Goal: Task Accomplishment & Management: Complete application form

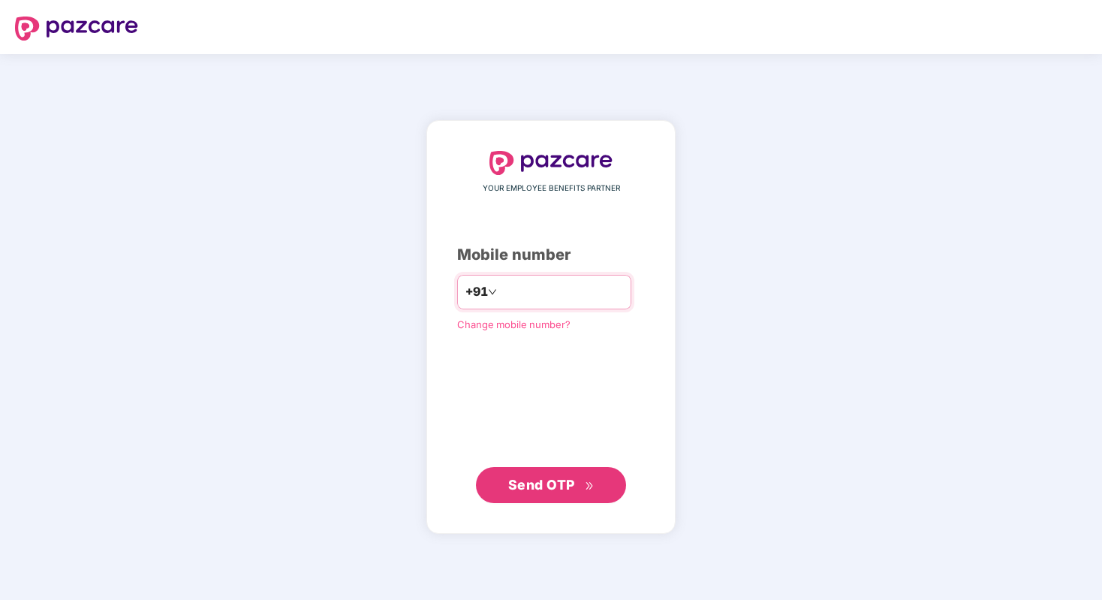
click at [538, 291] on input "number" at bounding box center [561, 292] width 123 height 24
type input "**********"
click at [543, 475] on span "Send OTP" at bounding box center [551, 485] width 86 height 21
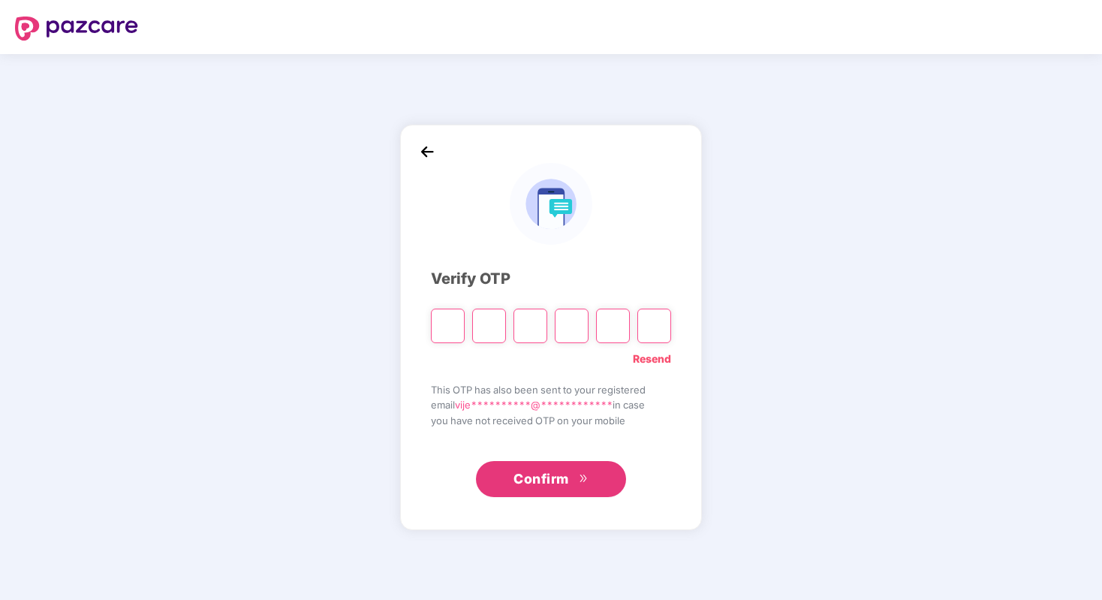
type input "*"
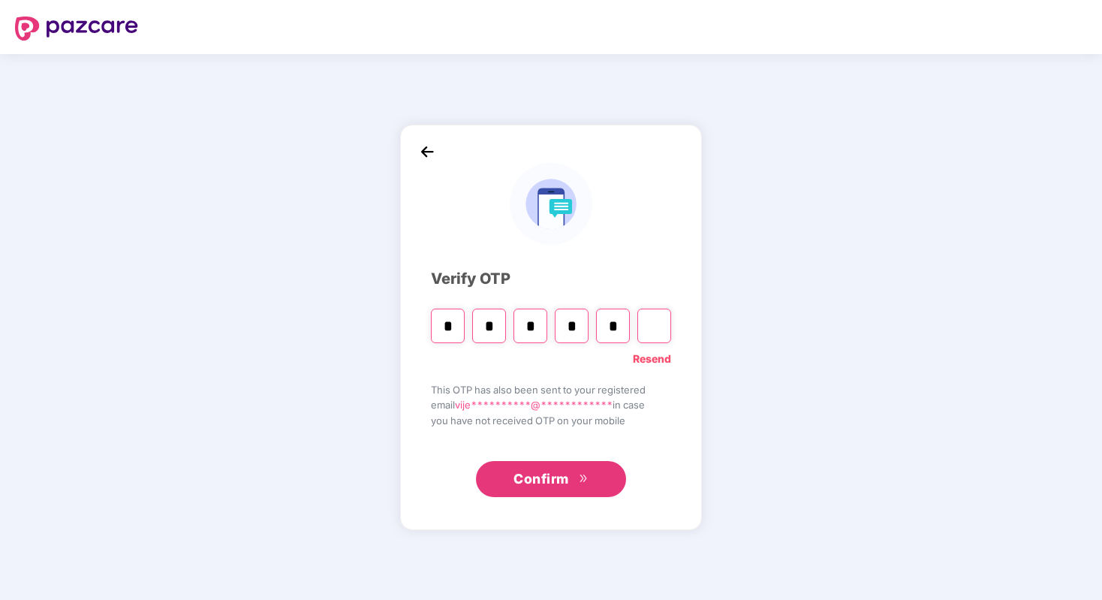
type input "*"
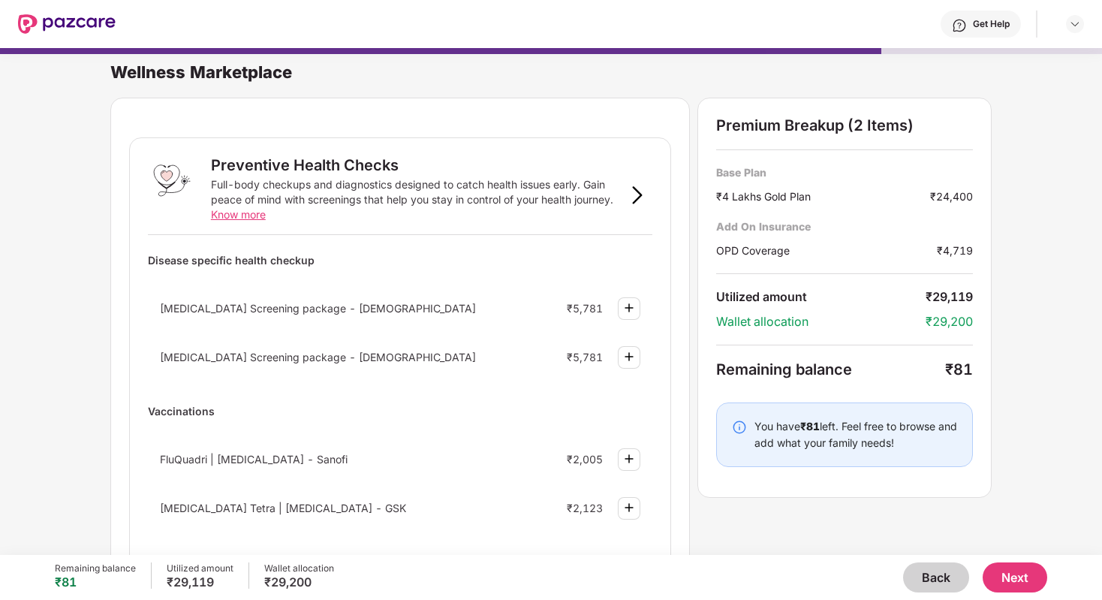
click at [937, 570] on button "Back" at bounding box center [936, 577] width 66 height 30
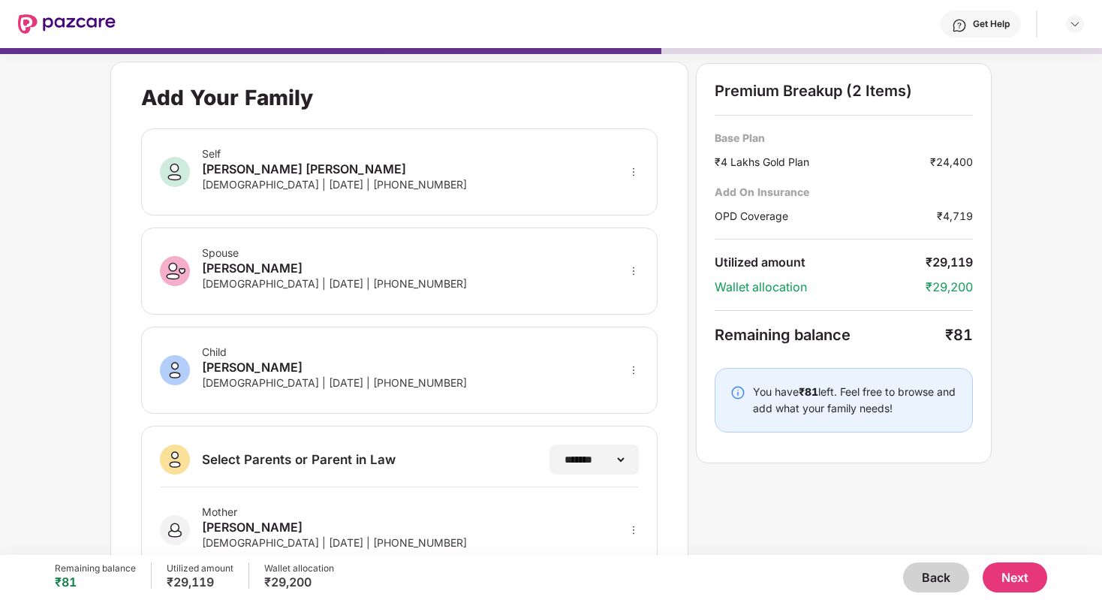
click at [937, 574] on button "Back" at bounding box center [936, 577] width 66 height 30
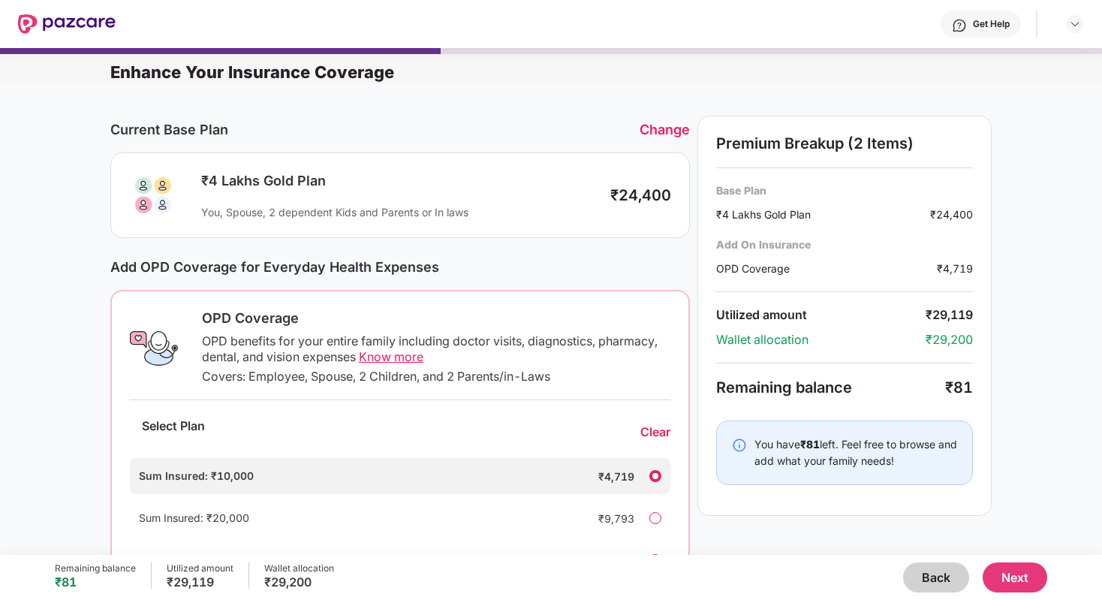
click at [937, 574] on button "Back" at bounding box center [936, 577] width 66 height 30
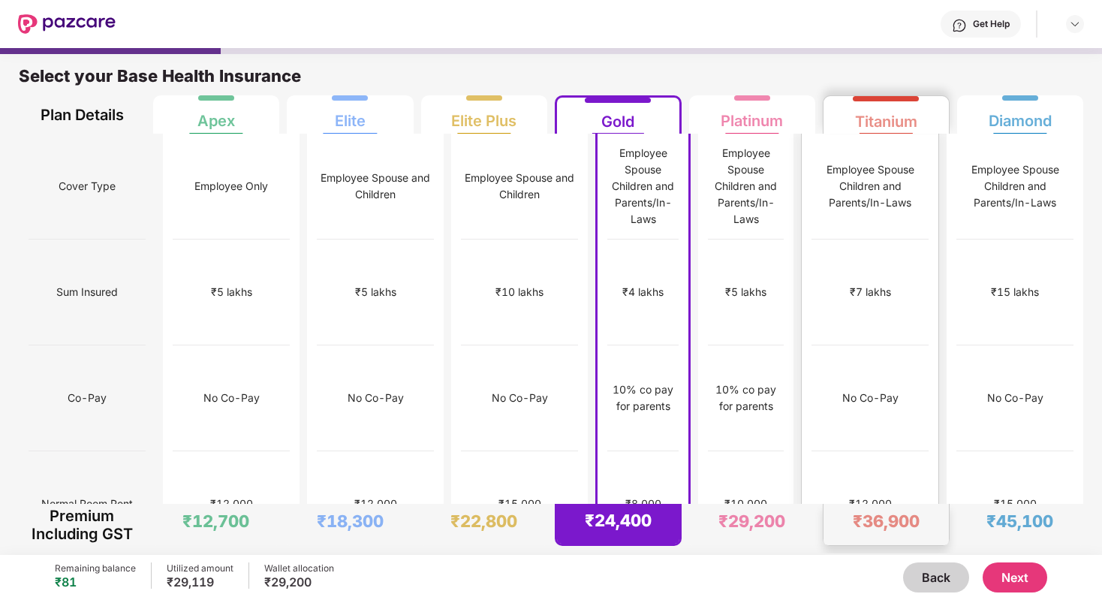
click at [882, 345] on div "No Co-Pay" at bounding box center [870, 398] width 117 height 106
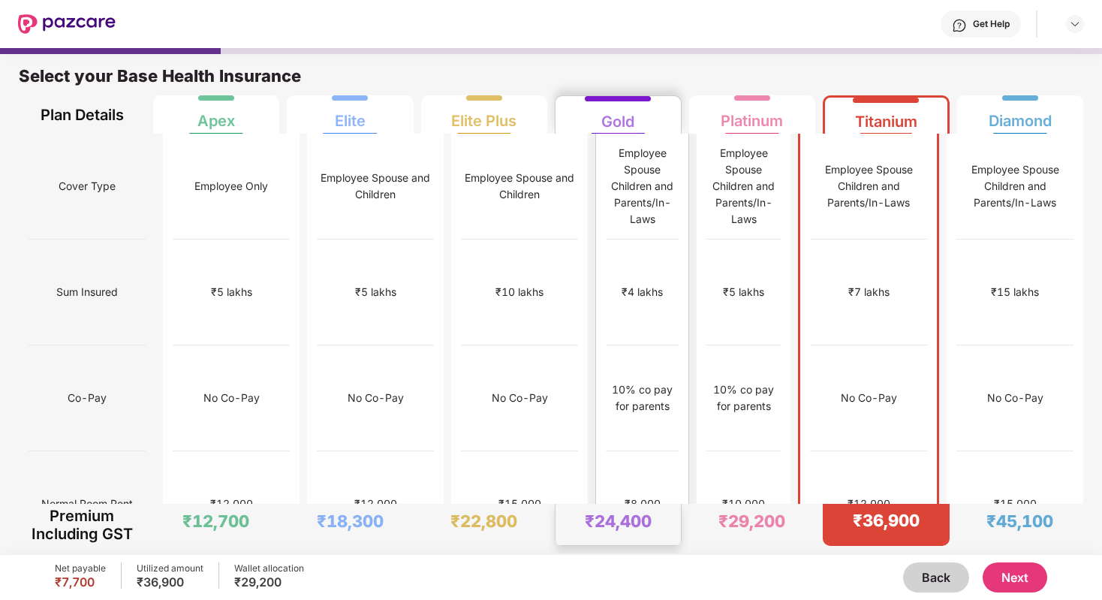
click at [654, 381] on div "10% co pay for parents" at bounding box center [642, 397] width 73 height 33
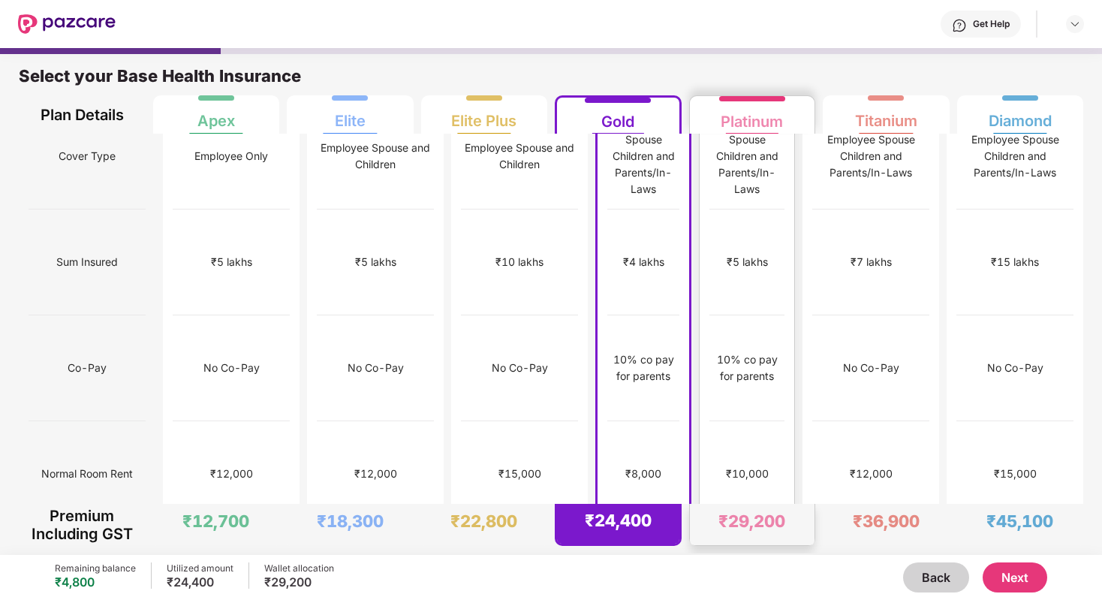
scroll to position [13, 0]
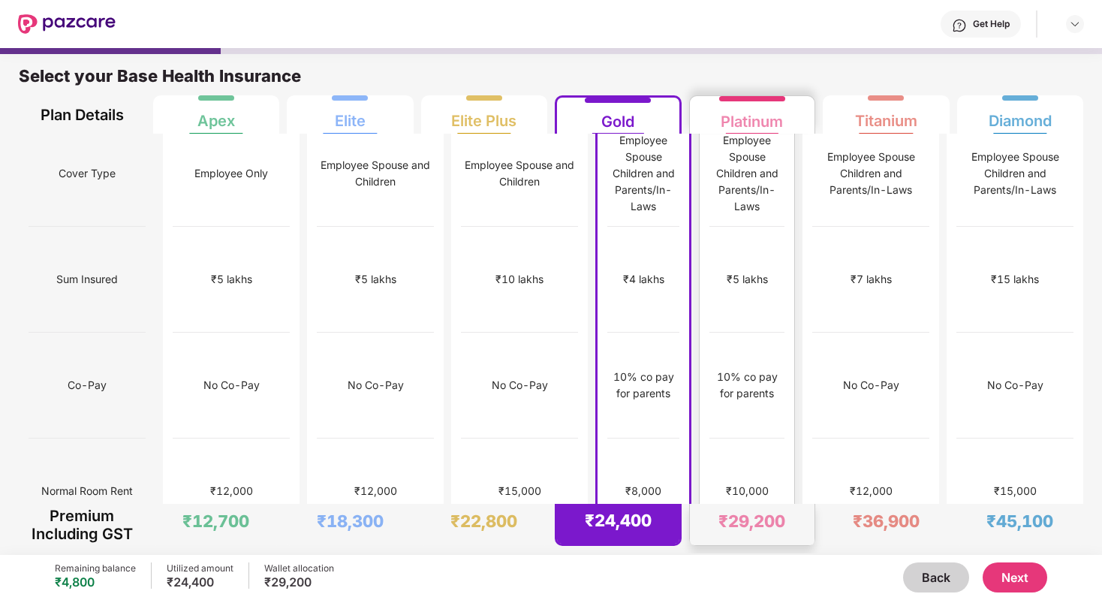
click at [742, 338] on div "10% co pay for parents" at bounding box center [747, 386] width 75 height 106
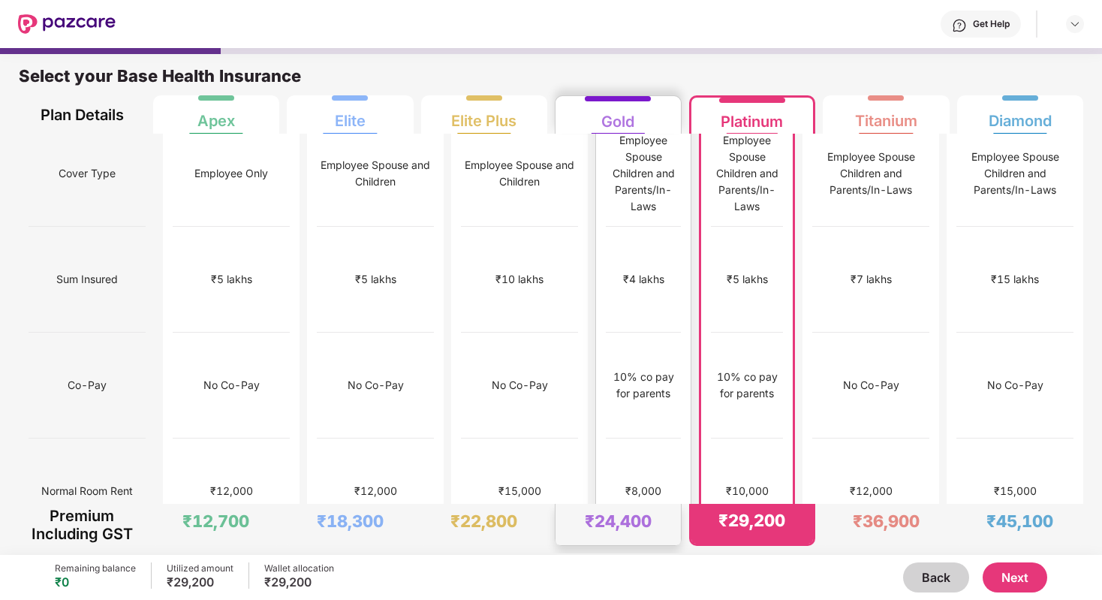
click at [635, 336] on div "10% co pay for parents" at bounding box center [643, 386] width 75 height 106
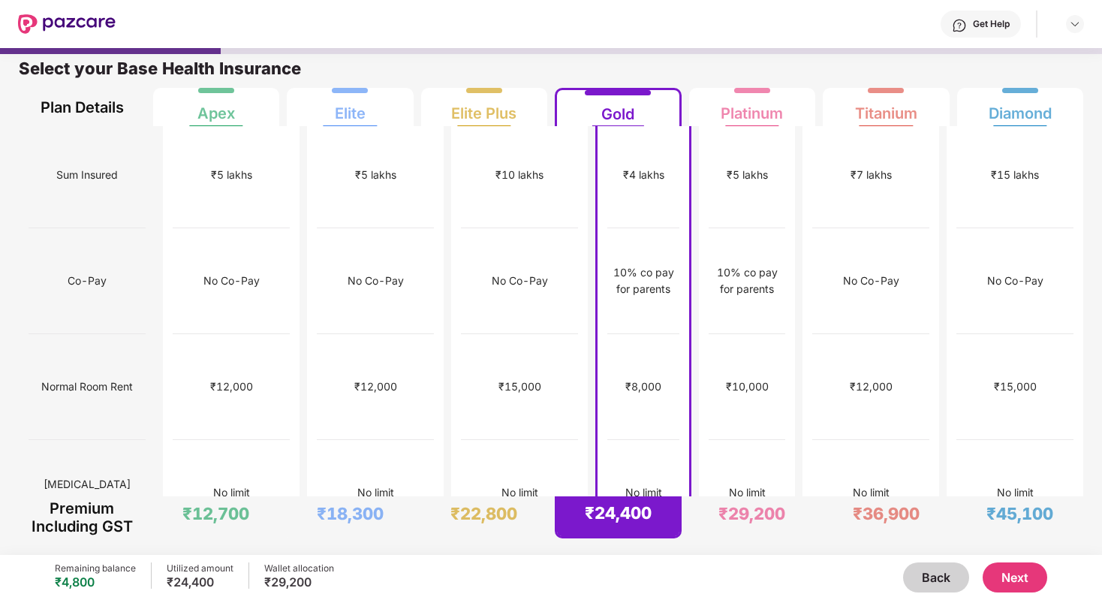
scroll to position [0, 0]
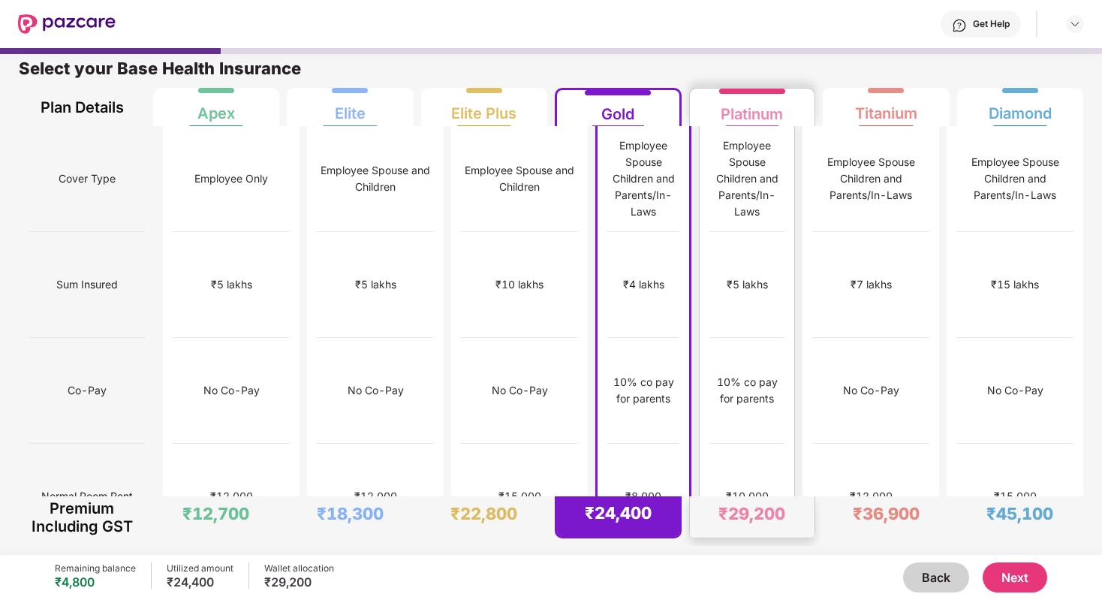
click at [741, 550] on div "No limit" at bounding box center [747, 603] width 75 height 106
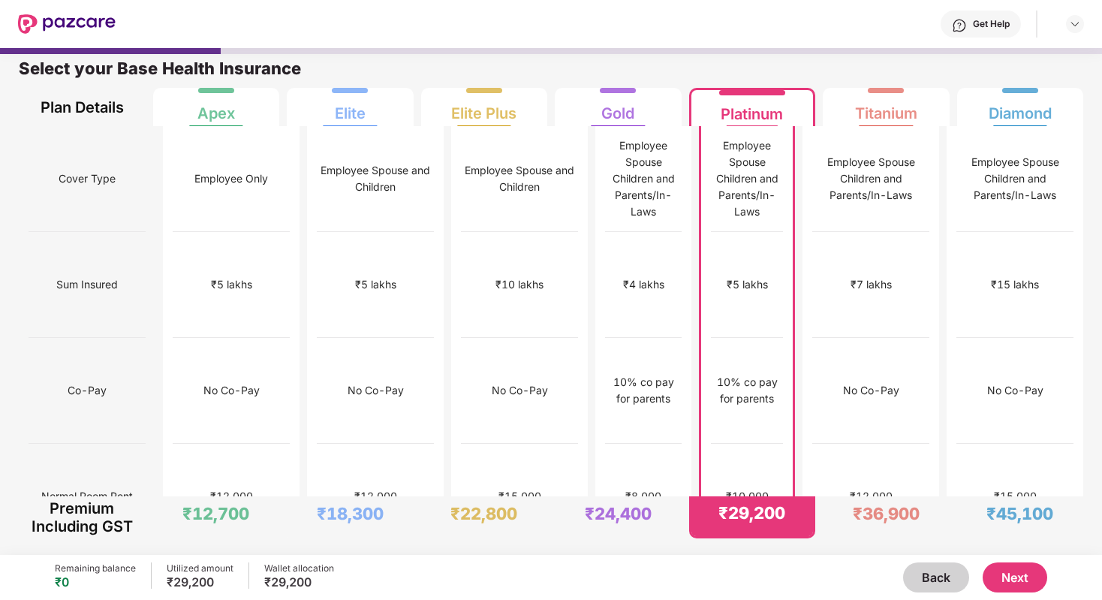
click at [1025, 581] on button "Next" at bounding box center [1015, 577] width 65 height 30
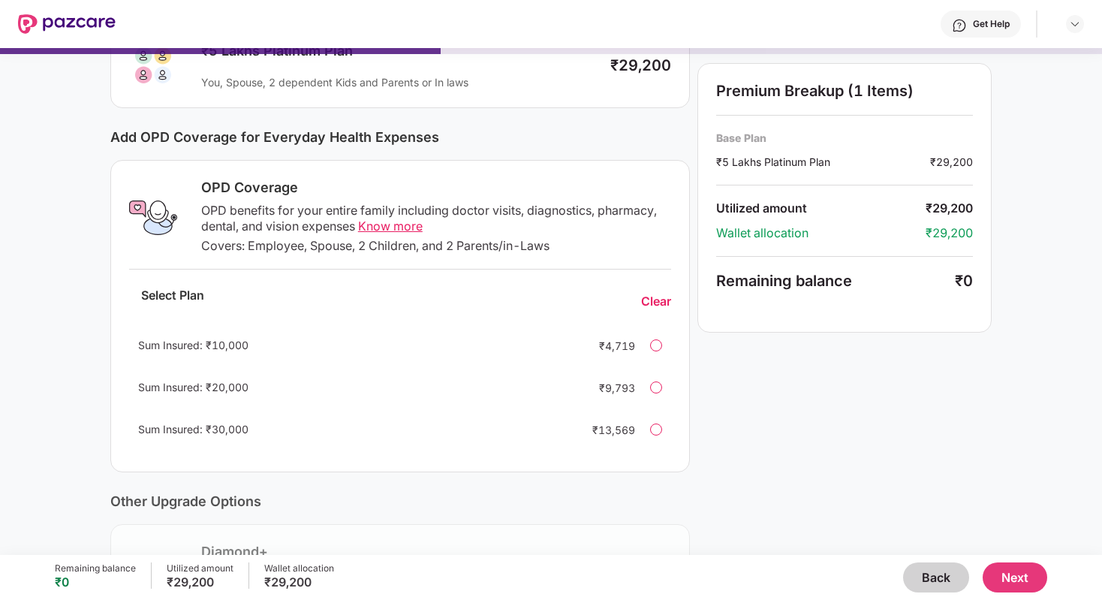
scroll to position [132, 0]
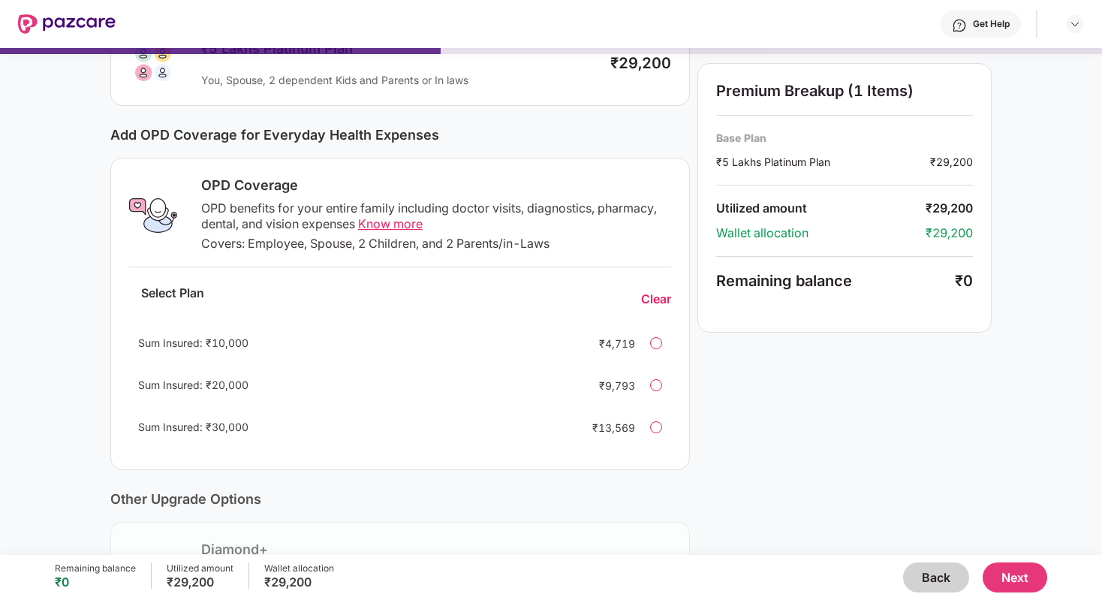
click at [411, 226] on span "Know more" at bounding box center [390, 223] width 65 height 15
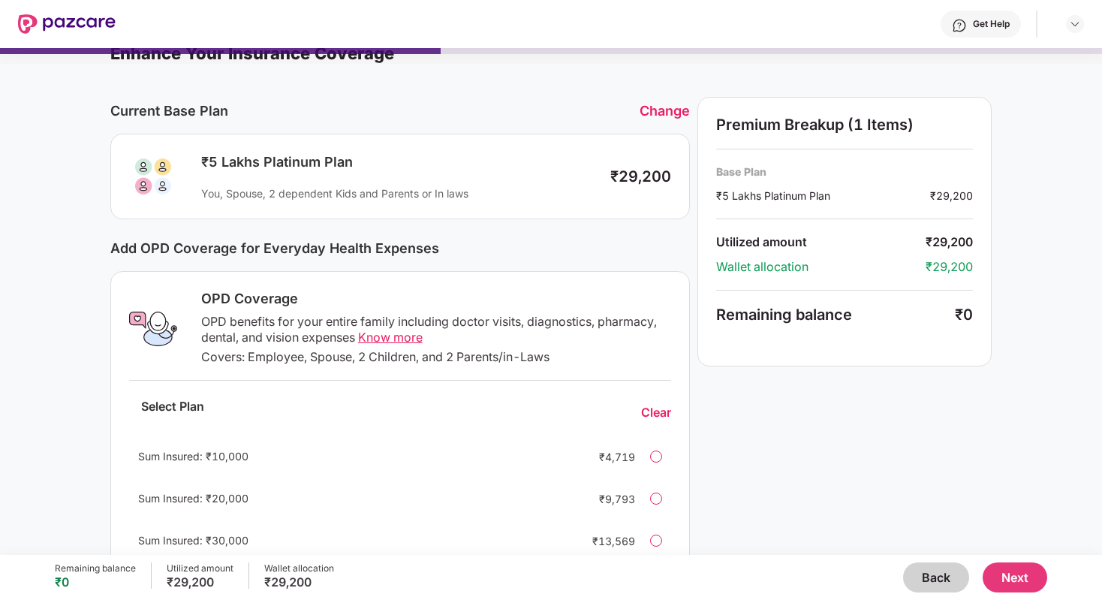
scroll to position [0, 0]
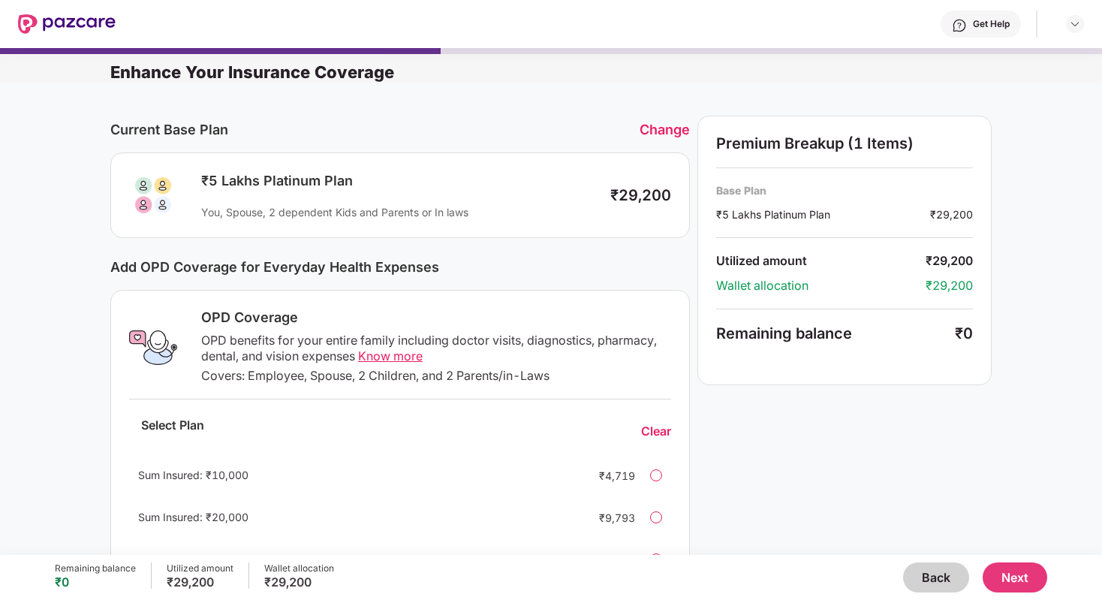
click at [659, 475] on div at bounding box center [656, 475] width 12 height 12
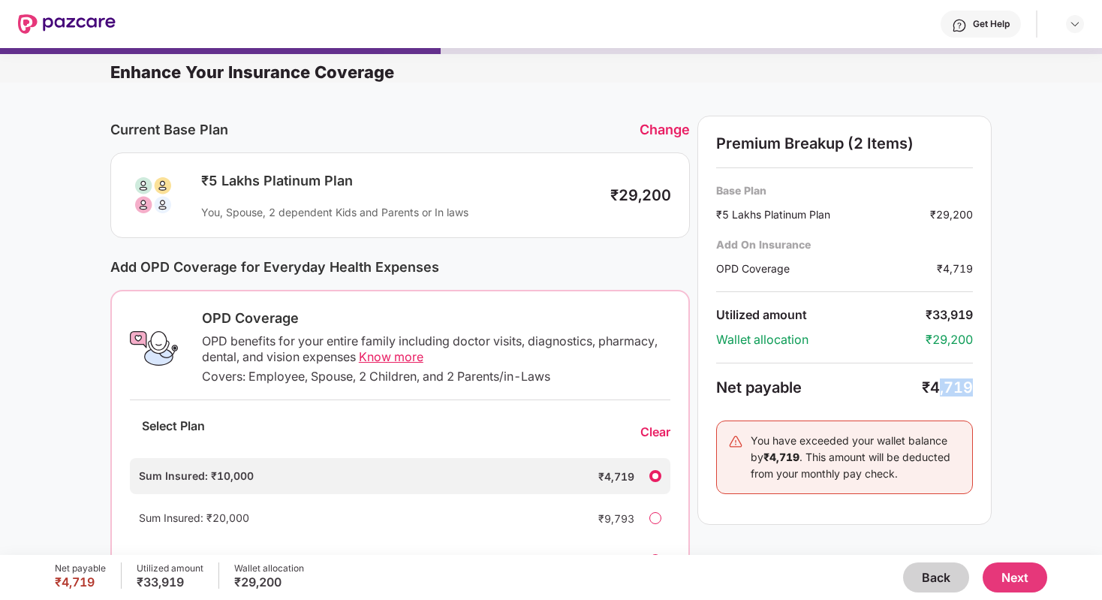
drag, startPoint x: 936, startPoint y: 387, endPoint x: 979, endPoint y: 387, distance: 42.1
click at [979, 387] on div "Premium Breakup (2 Items) Base Plan ₹5 Lakhs Platinum Plan ₹29,200 Add On Insur…" at bounding box center [845, 320] width 294 height 409
click at [671, 128] on div "Change" at bounding box center [665, 130] width 50 height 16
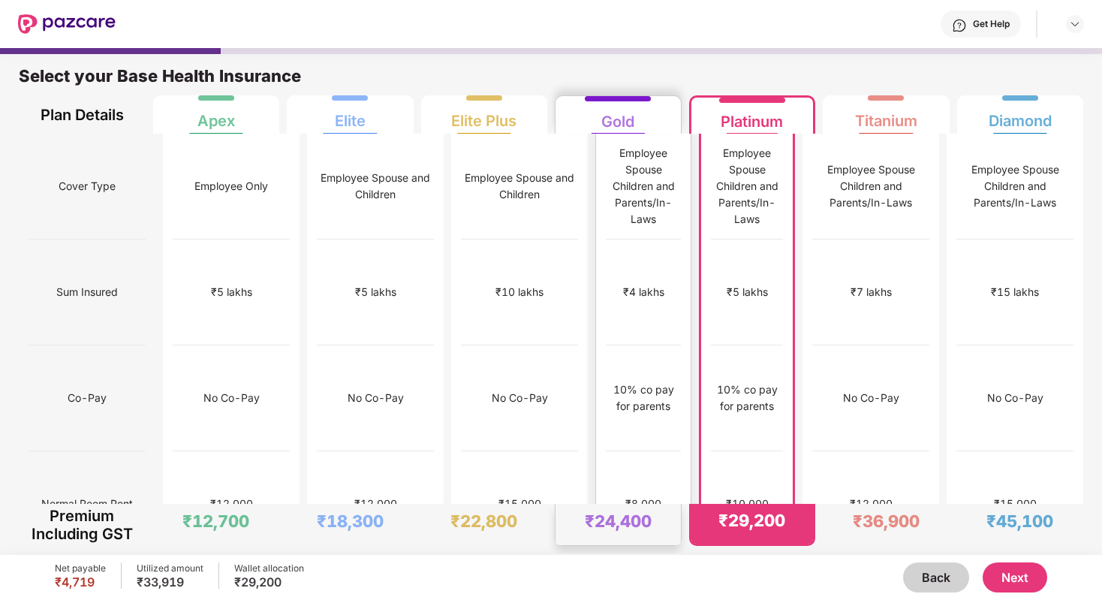
click at [610, 345] on div "10% co pay for parents" at bounding box center [643, 398] width 75 height 106
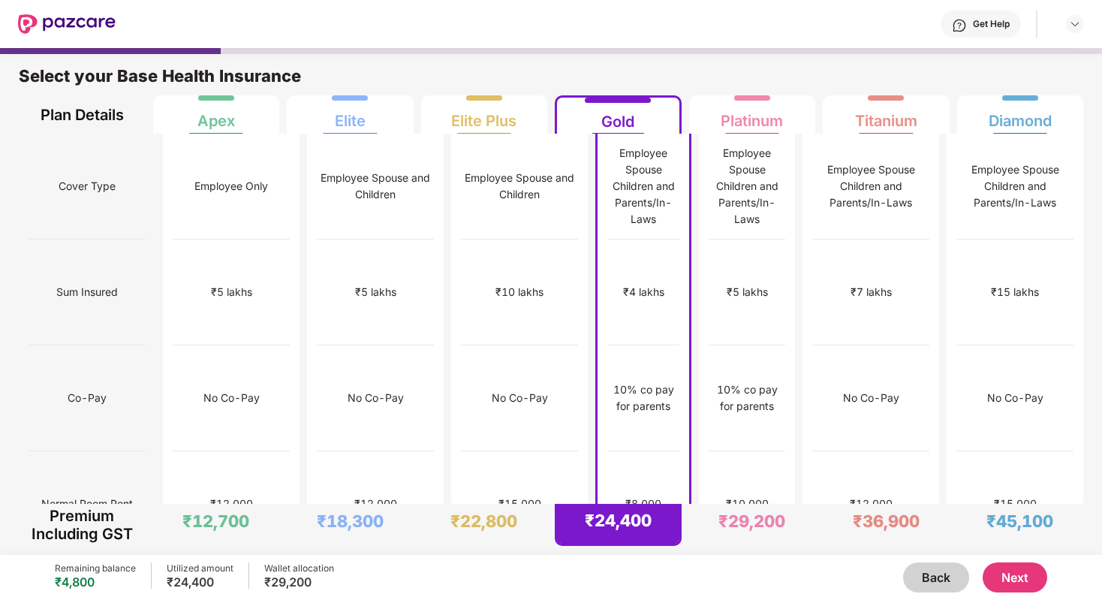
scroll to position [15, 0]
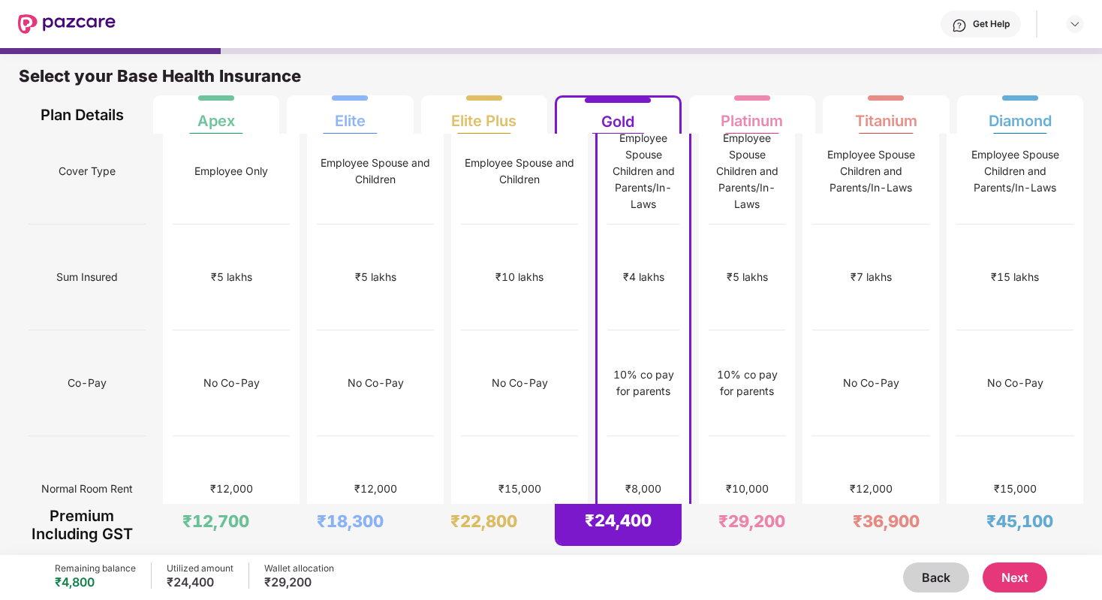
click at [1009, 571] on button "Next" at bounding box center [1015, 577] width 65 height 30
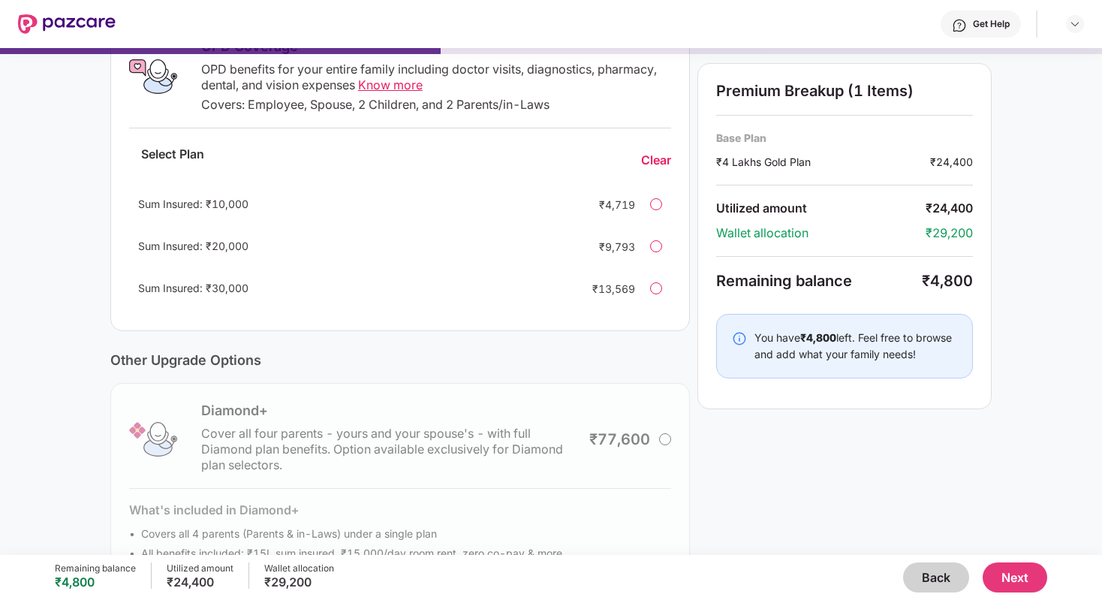
click at [650, 202] on div at bounding box center [656, 204] width 12 height 12
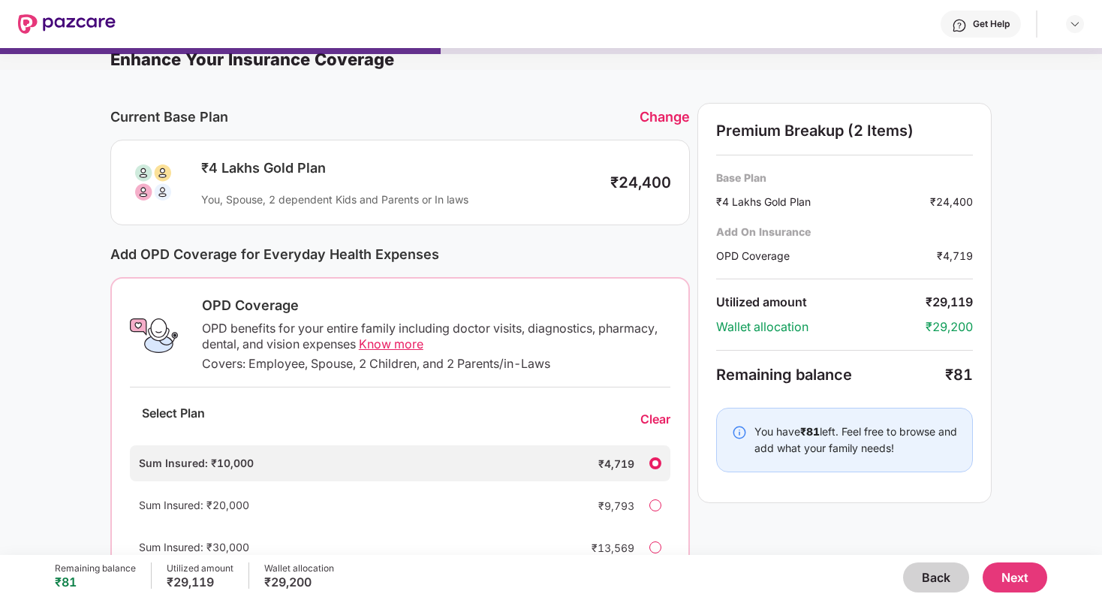
scroll to position [0, 0]
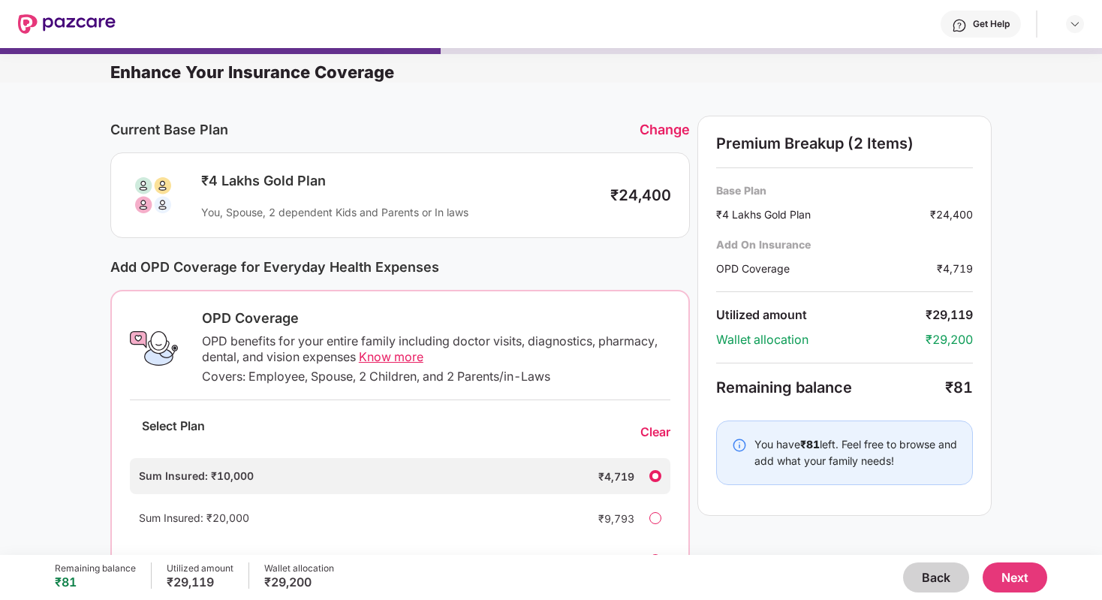
click at [1013, 576] on button "Next" at bounding box center [1015, 577] width 65 height 30
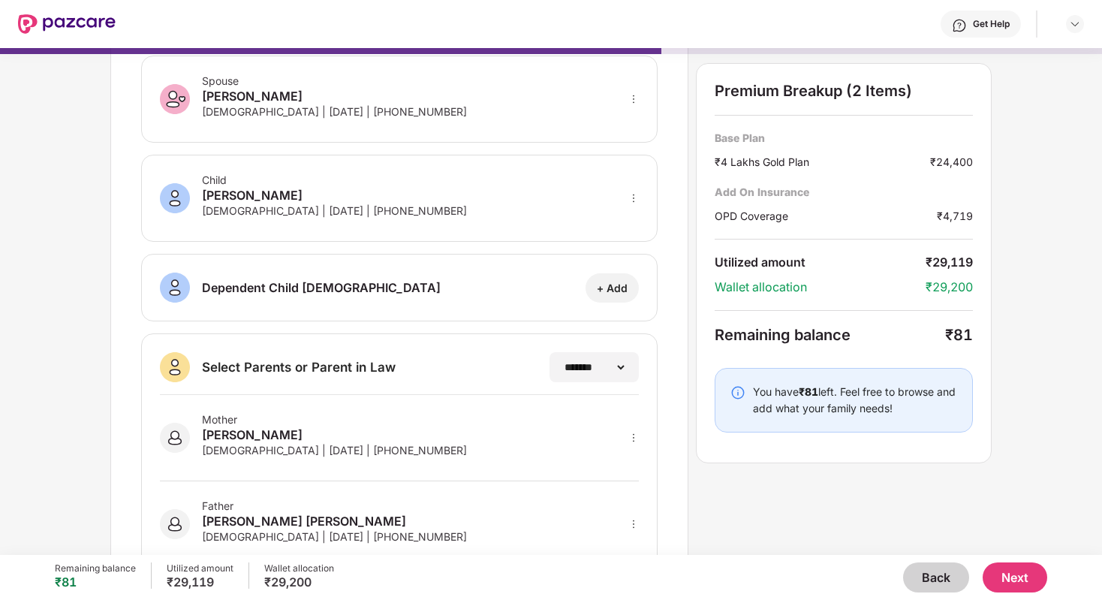
scroll to position [186, 0]
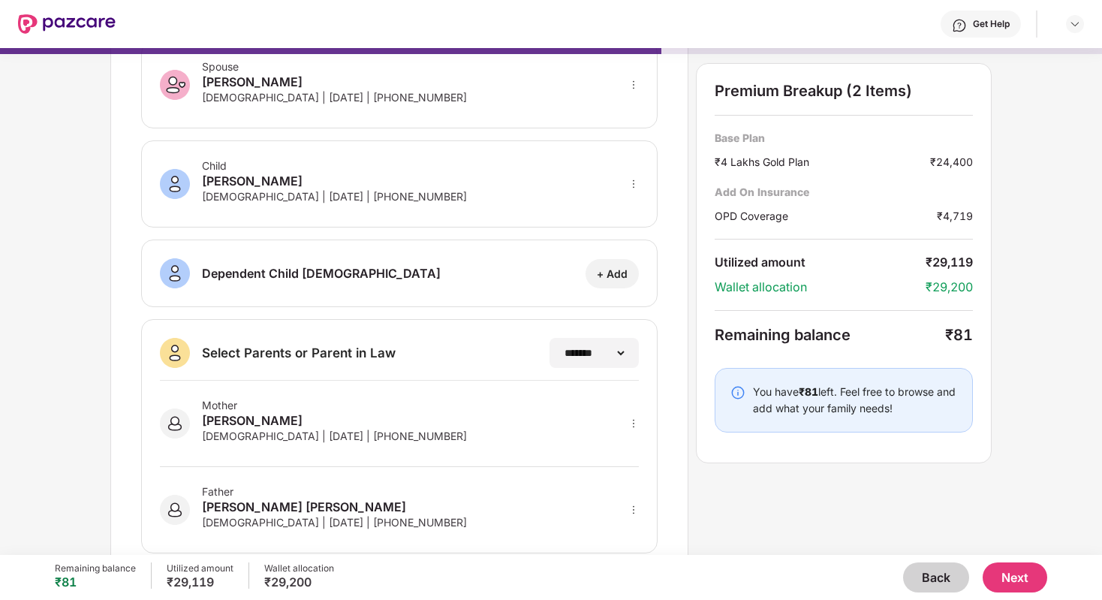
click at [921, 580] on button "Back" at bounding box center [936, 577] width 66 height 30
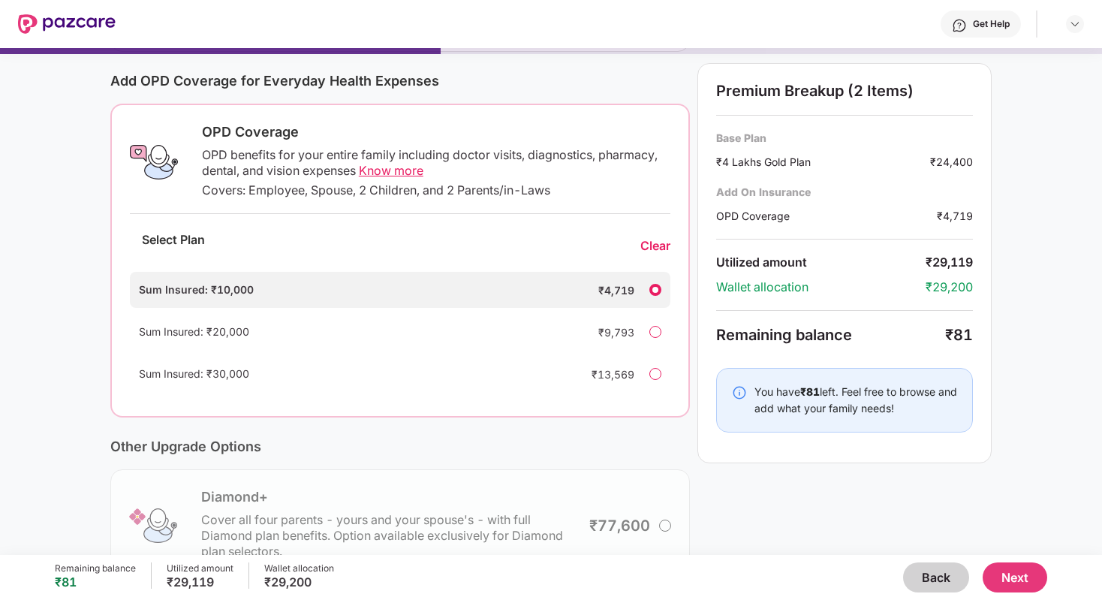
click at [927, 578] on button "Back" at bounding box center [936, 577] width 66 height 30
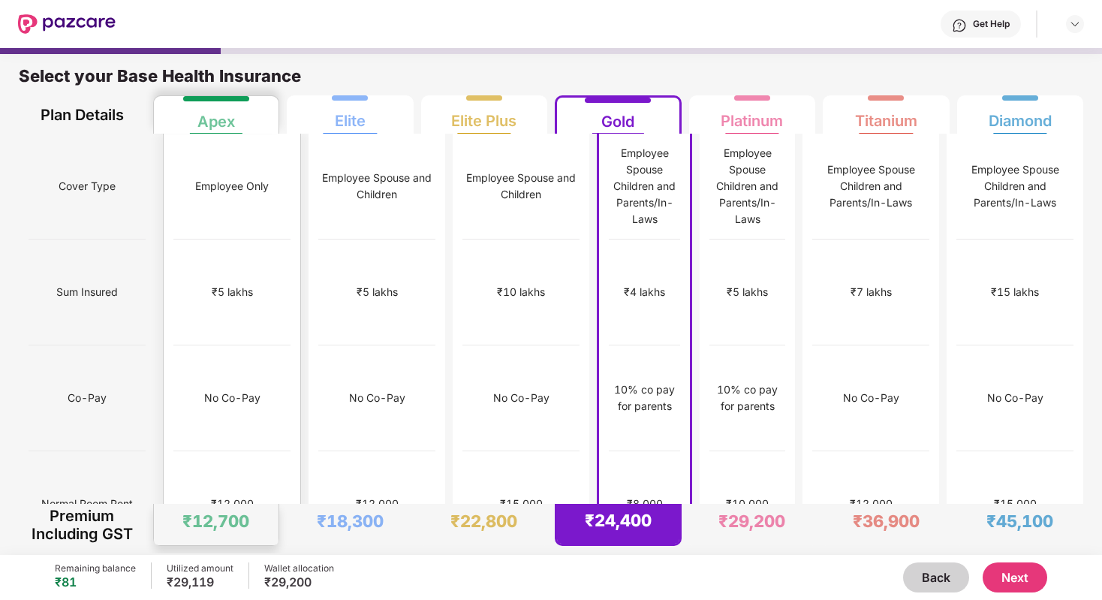
scroll to position [19, 0]
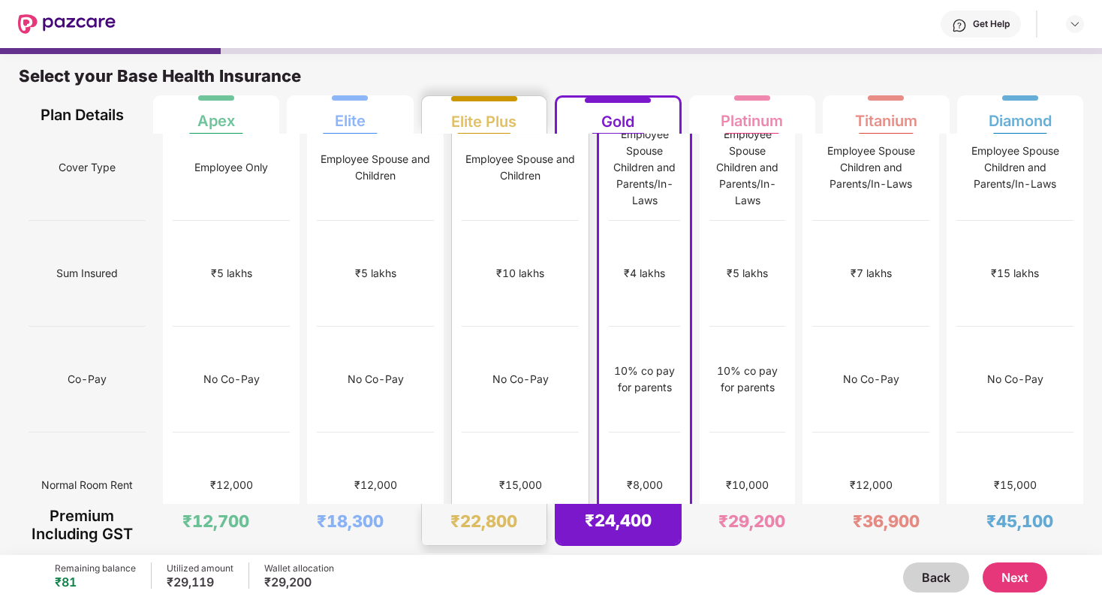
click at [502, 237] on div "₹10 lakhs" at bounding box center [520, 274] width 117 height 106
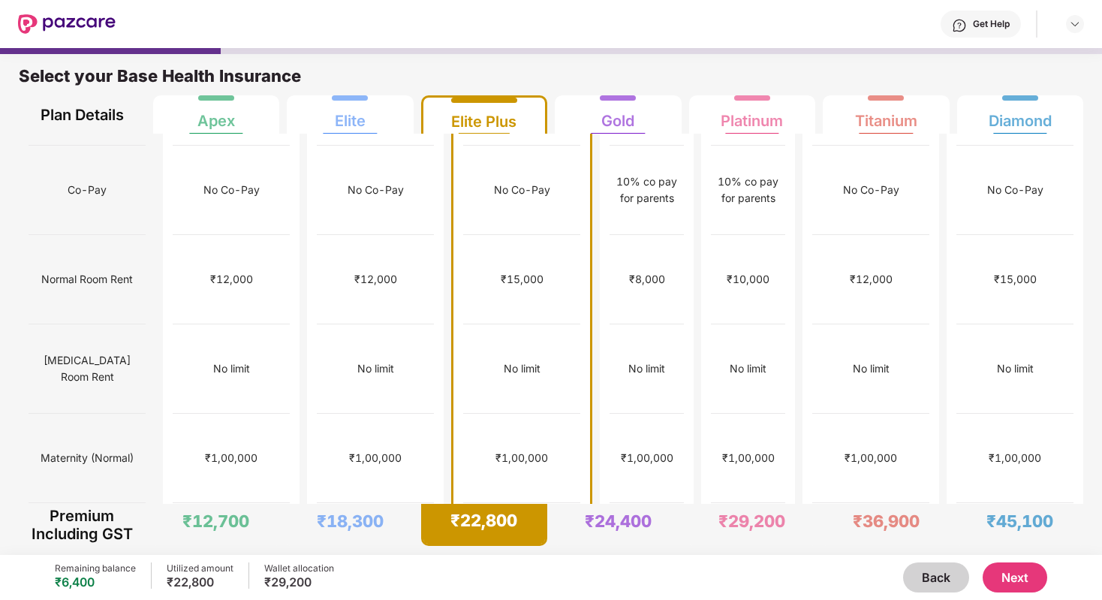
scroll to position [0, 0]
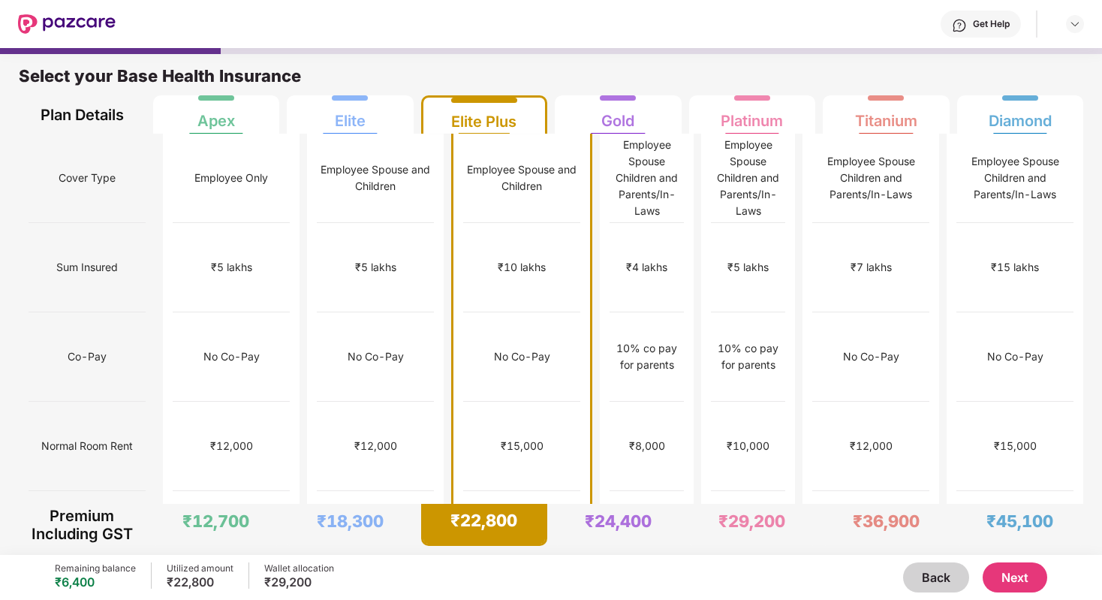
click at [1017, 584] on button "Next" at bounding box center [1015, 577] width 65 height 30
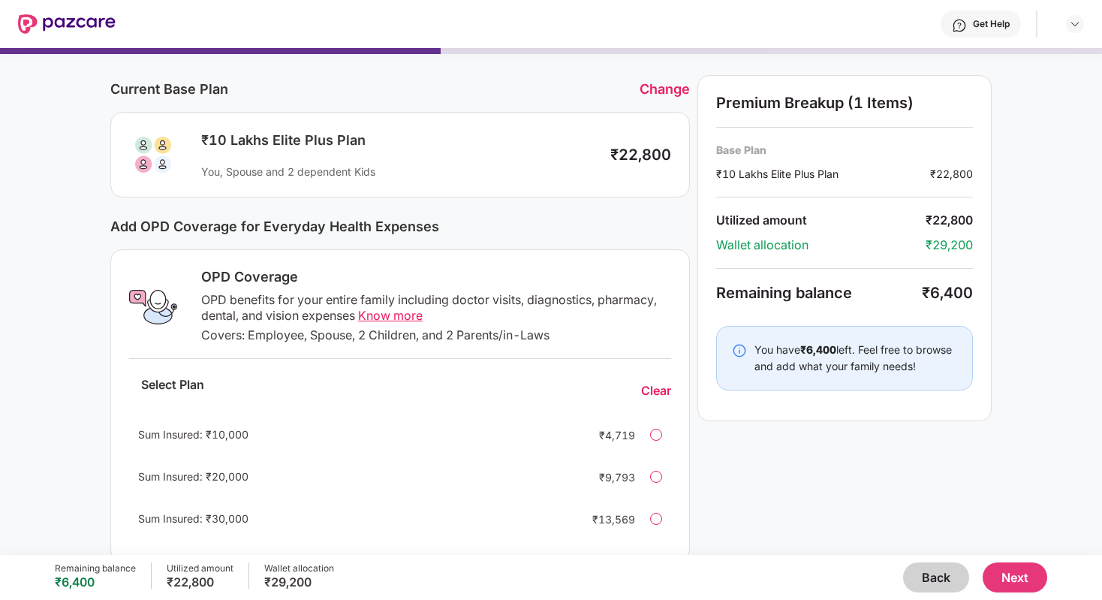
scroll to position [53, 0]
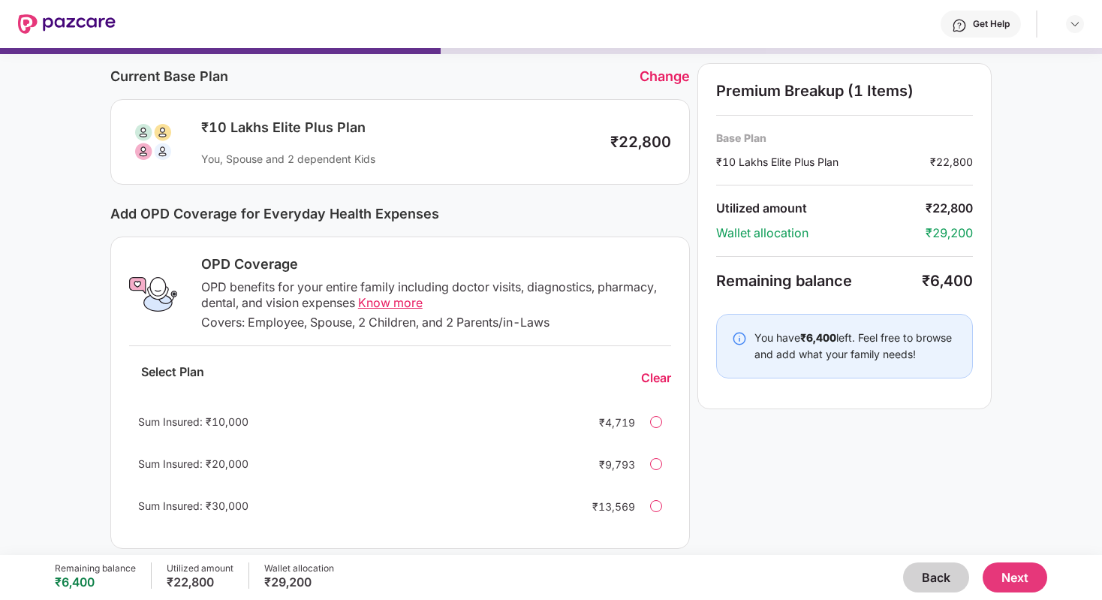
click at [659, 424] on div at bounding box center [656, 422] width 12 height 12
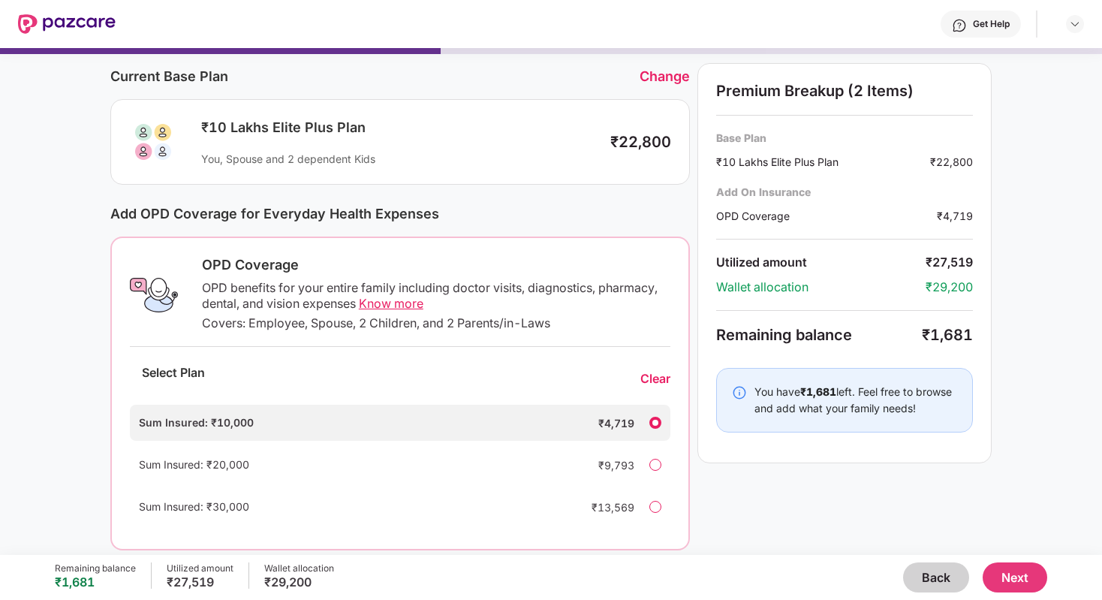
click at [934, 586] on button "Back" at bounding box center [936, 577] width 66 height 30
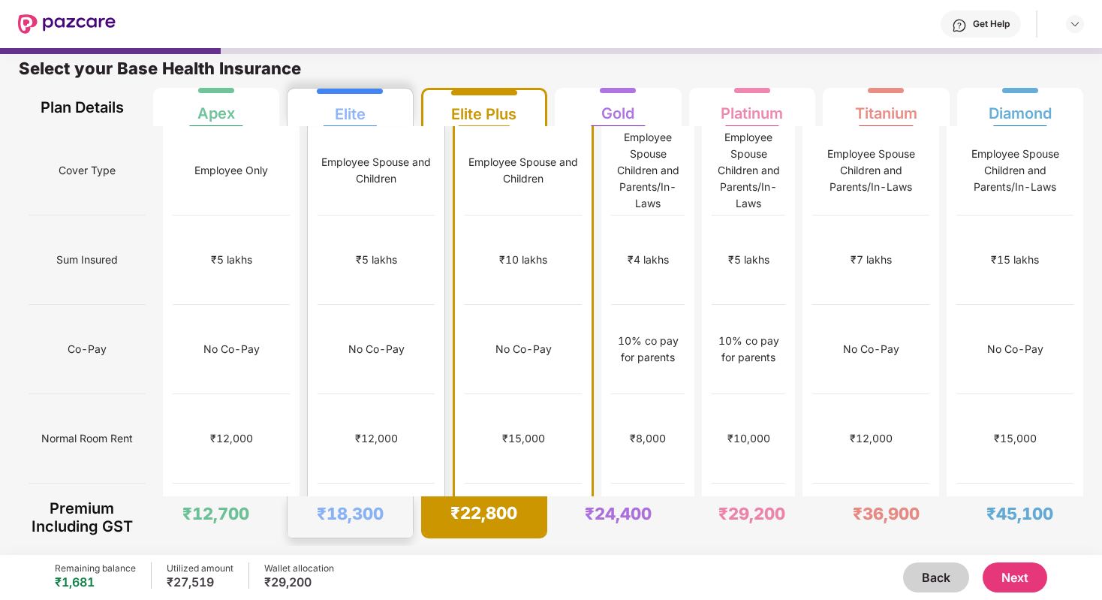
click at [355, 430] on div "₹12,000" at bounding box center [376, 438] width 43 height 17
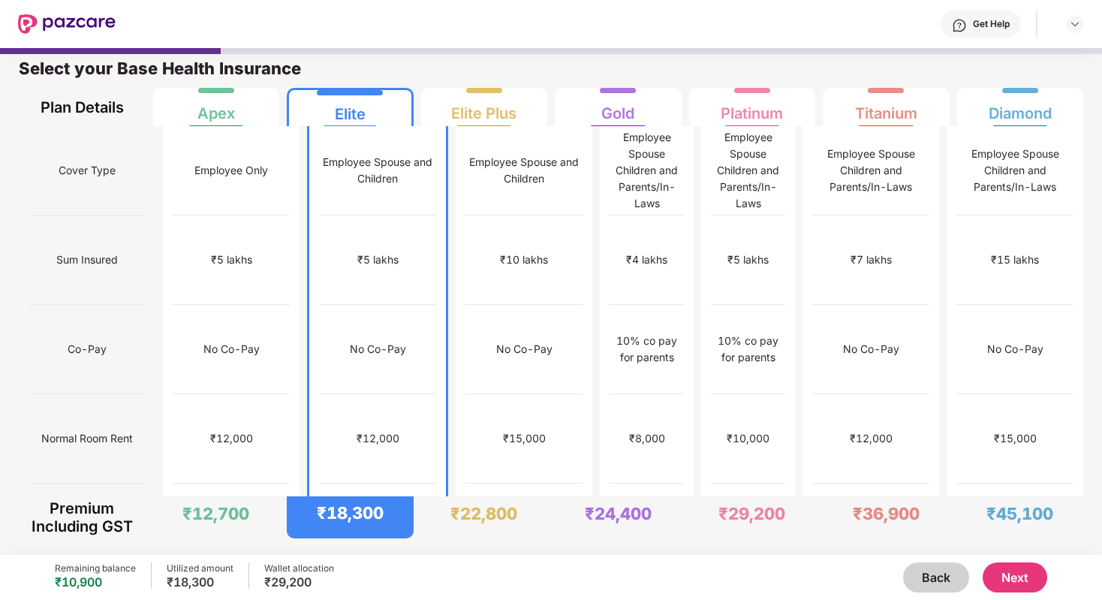
click at [1017, 580] on button "Next" at bounding box center [1015, 577] width 65 height 30
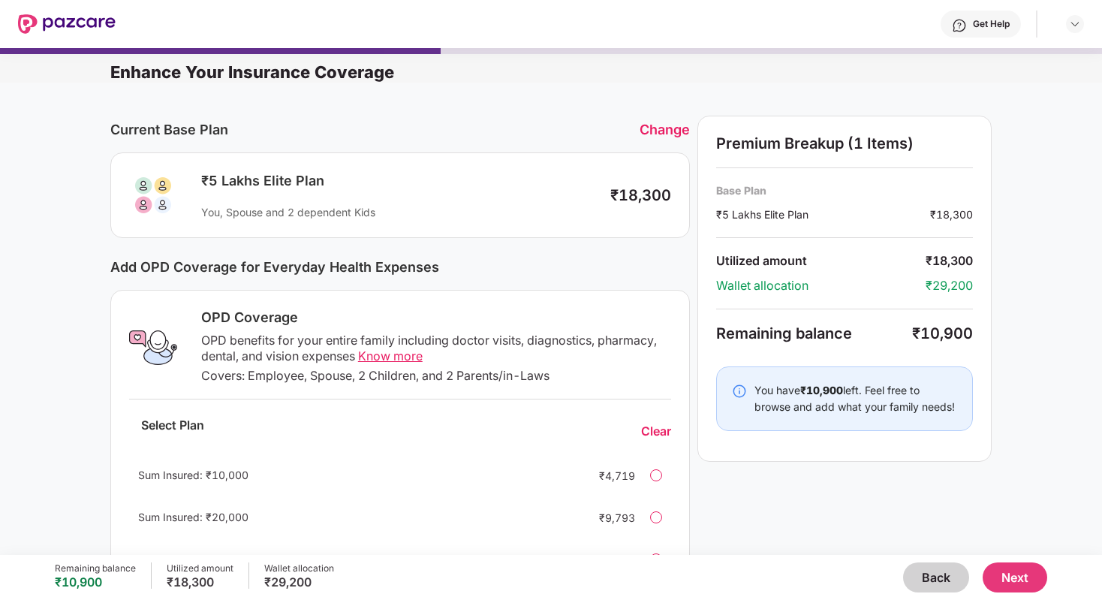
click at [654, 475] on div at bounding box center [656, 475] width 12 height 12
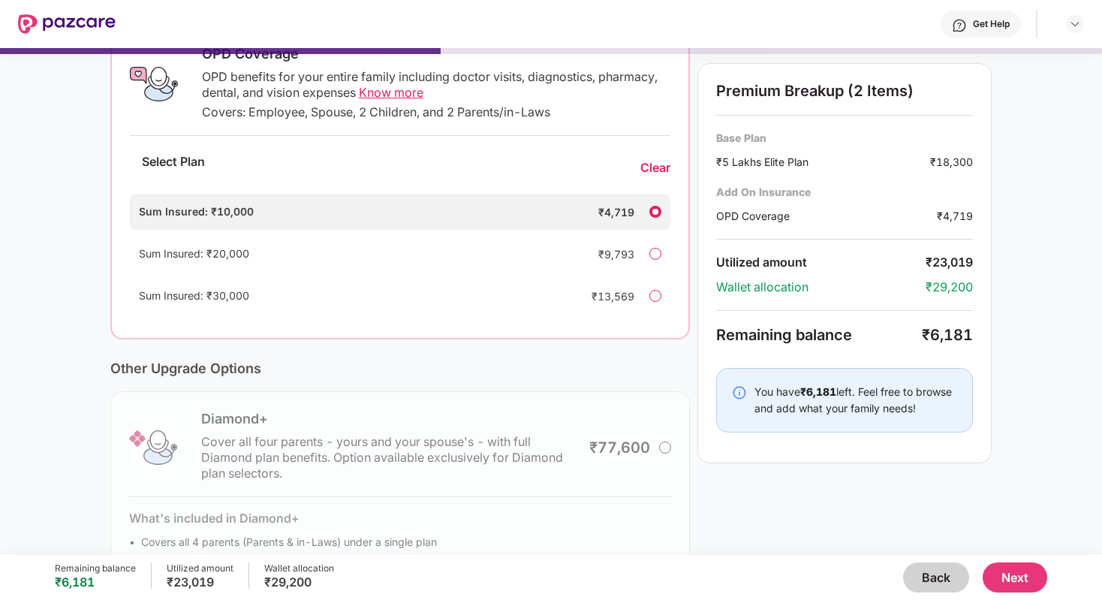
scroll to position [258, 0]
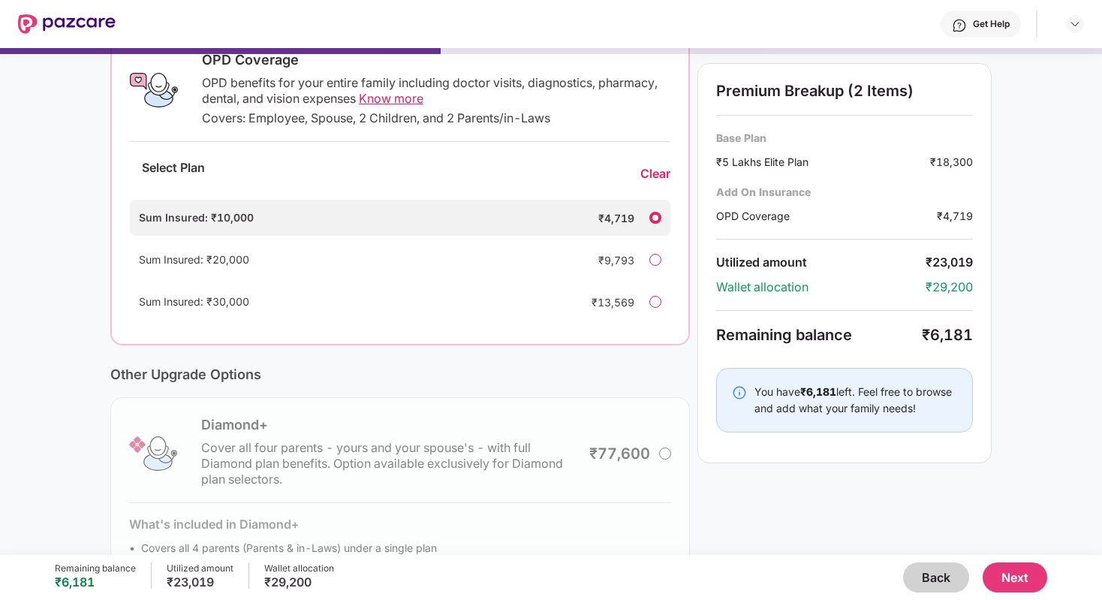
click at [1015, 580] on button "Next" at bounding box center [1015, 577] width 65 height 30
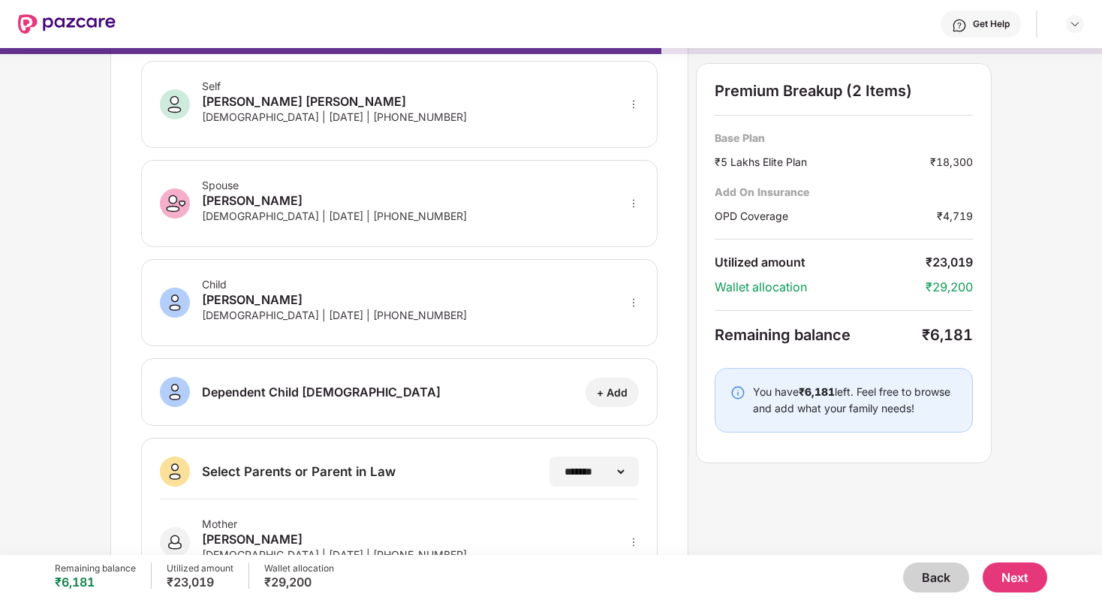
scroll to position [53, 0]
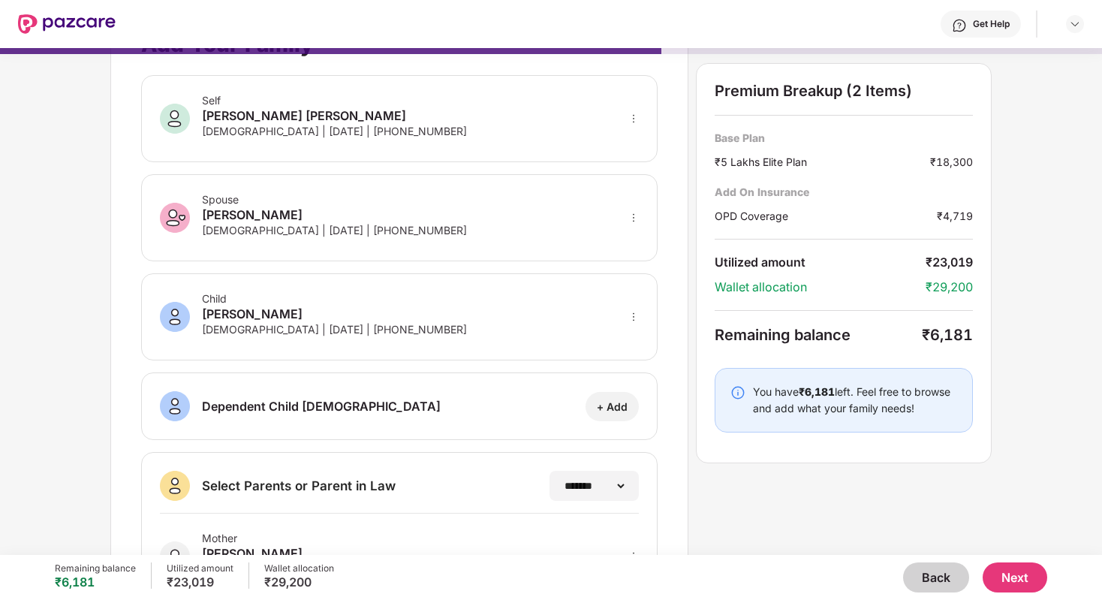
click at [933, 579] on button "Back" at bounding box center [936, 577] width 66 height 30
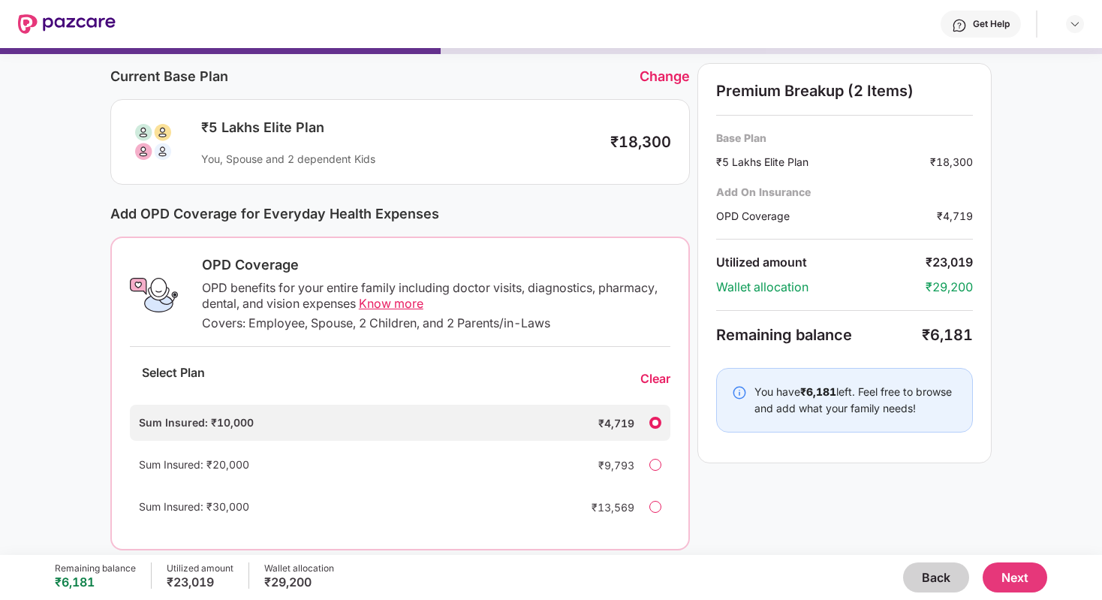
click at [1011, 590] on button "Next" at bounding box center [1015, 577] width 65 height 30
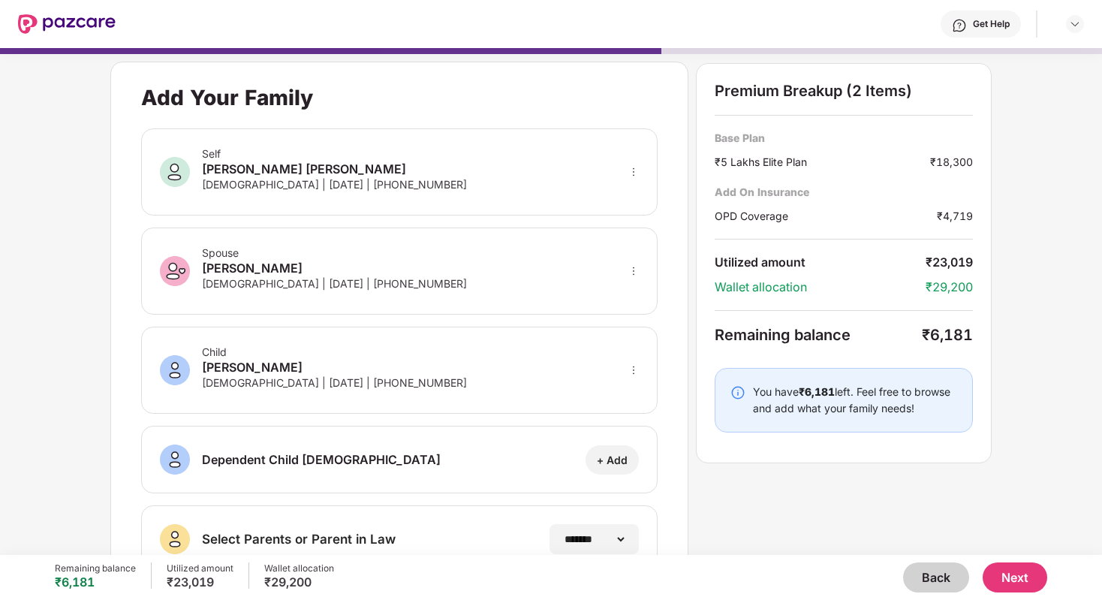
click at [1010, 587] on button "Next" at bounding box center [1015, 577] width 65 height 30
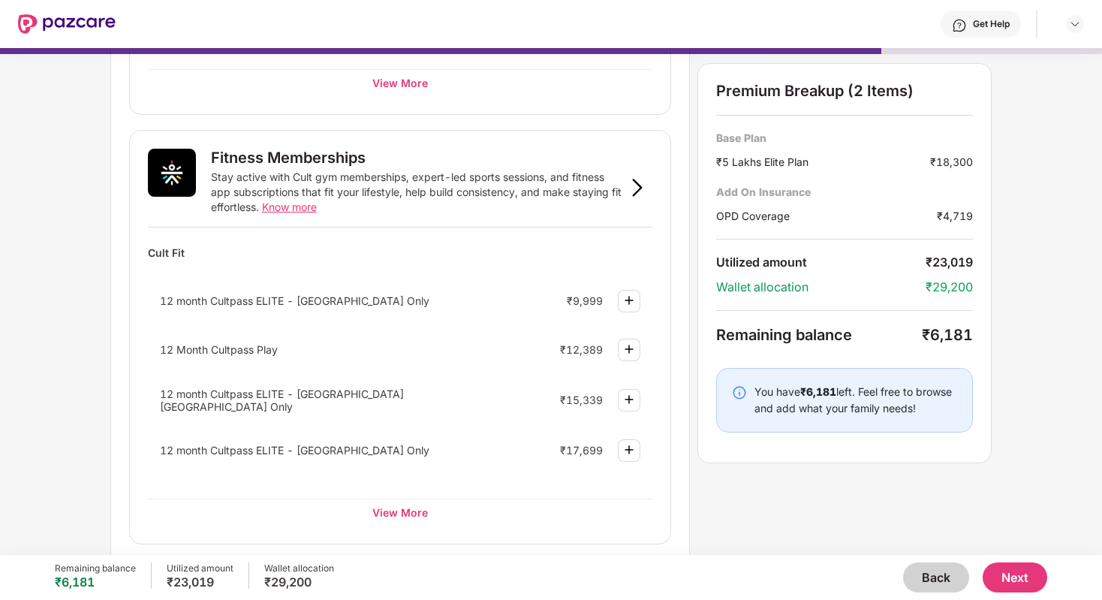
scroll to position [514, 0]
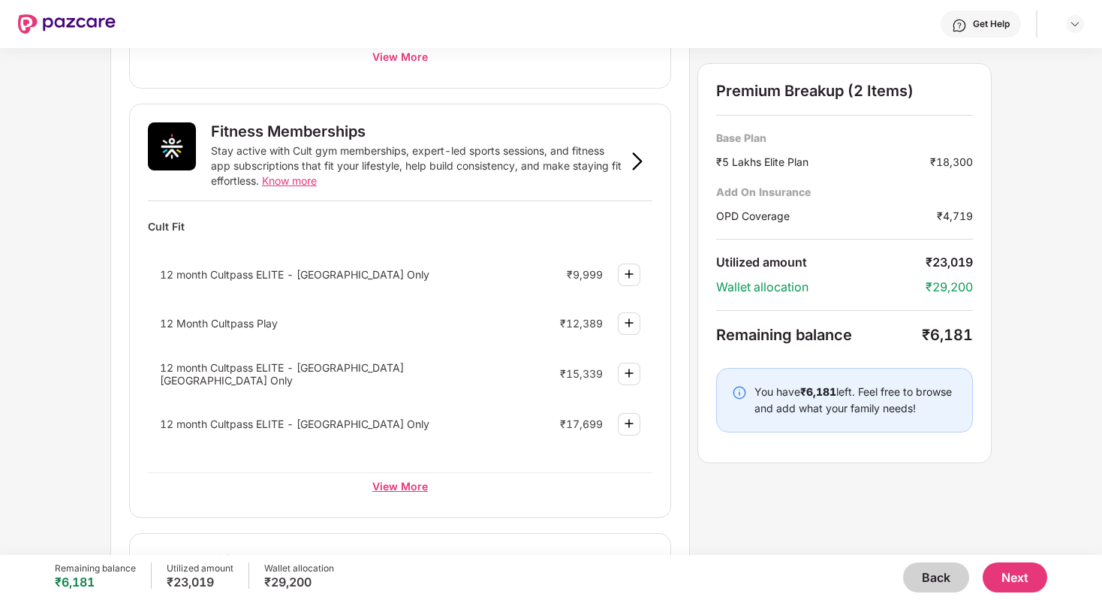
click at [418, 490] on div "View More" at bounding box center [400, 485] width 505 height 27
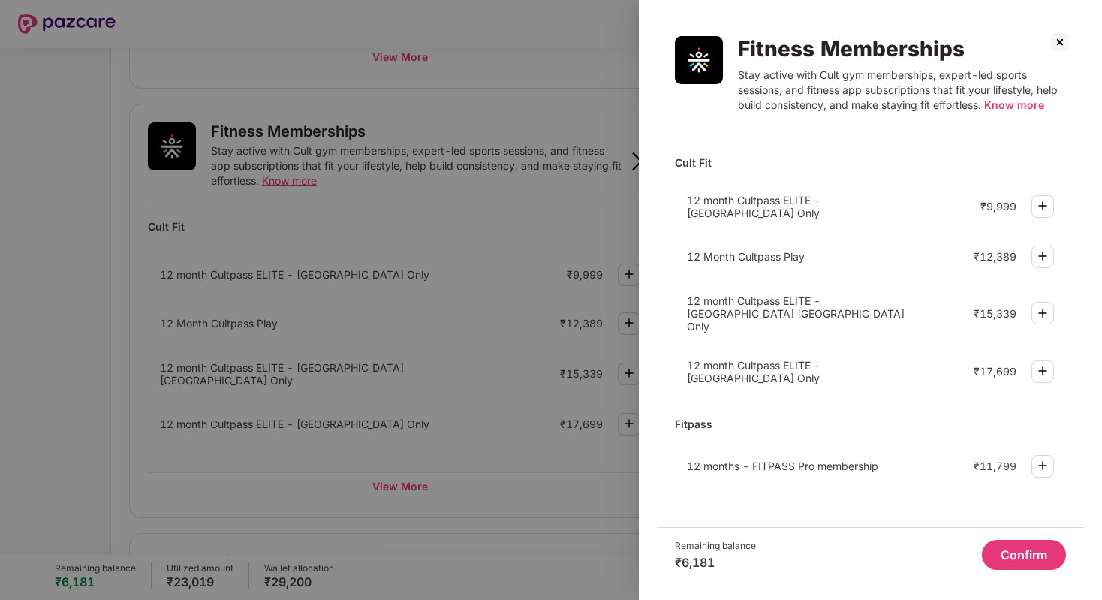
click at [1046, 207] on img at bounding box center [1043, 206] width 18 height 18
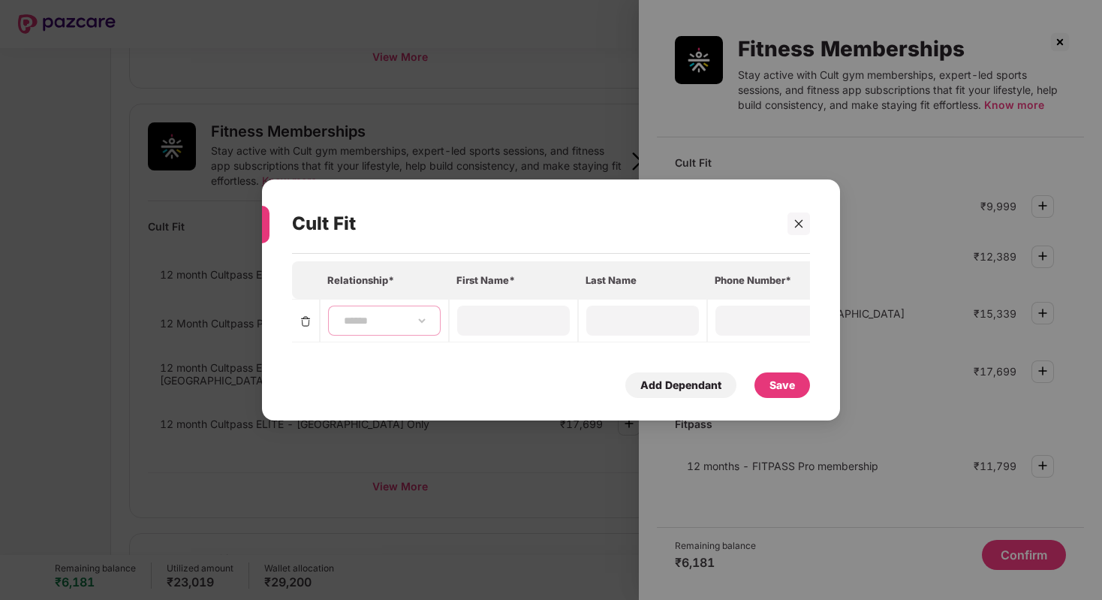
click at [421, 322] on select "**********" at bounding box center [384, 321] width 87 height 12
select select "******"
type input "*****"
type input "**********"
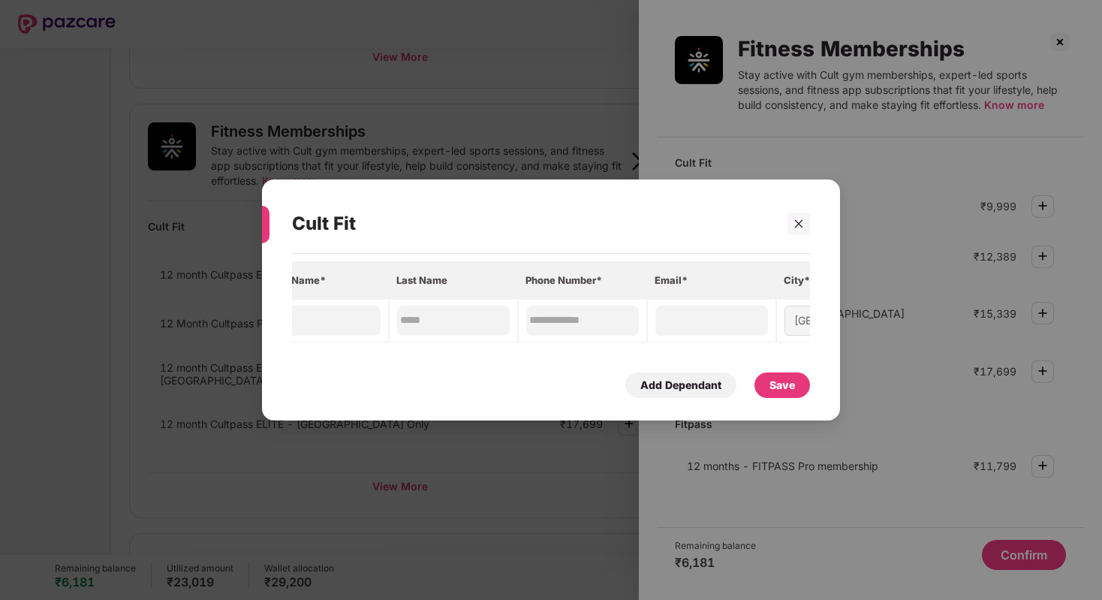
scroll to position [0, 279]
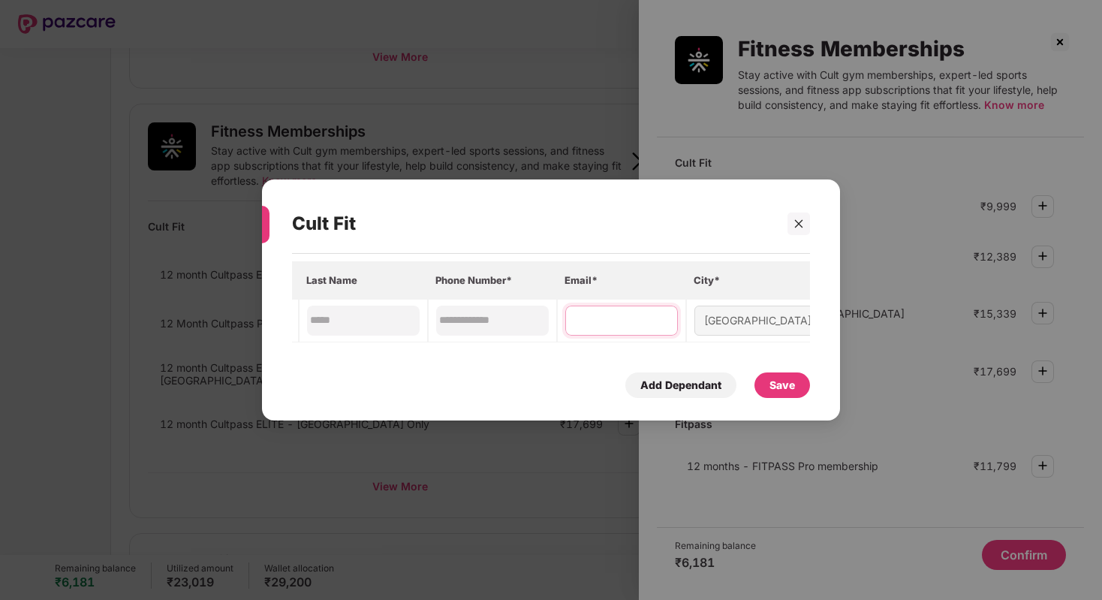
click at [614, 323] on input at bounding box center [622, 320] width 108 height 16
click at [610, 323] on input at bounding box center [622, 320] width 108 height 16
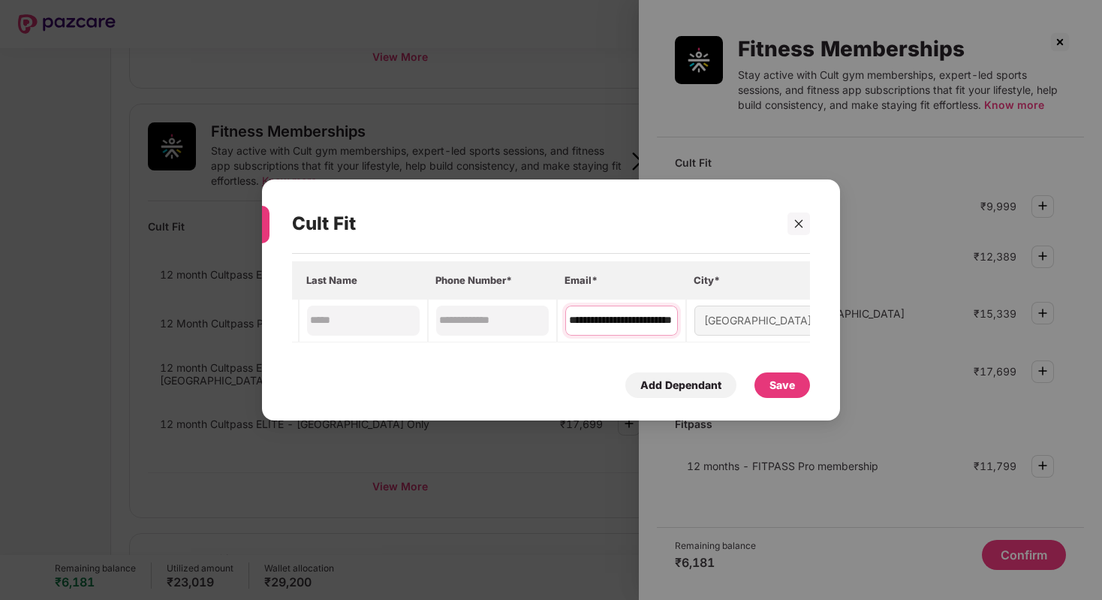
type input "**********"
click at [584, 372] on div "Add Dependant Save" at bounding box center [551, 385] width 518 height 26
click at [611, 321] on input "**********" at bounding box center [622, 320] width 108 height 16
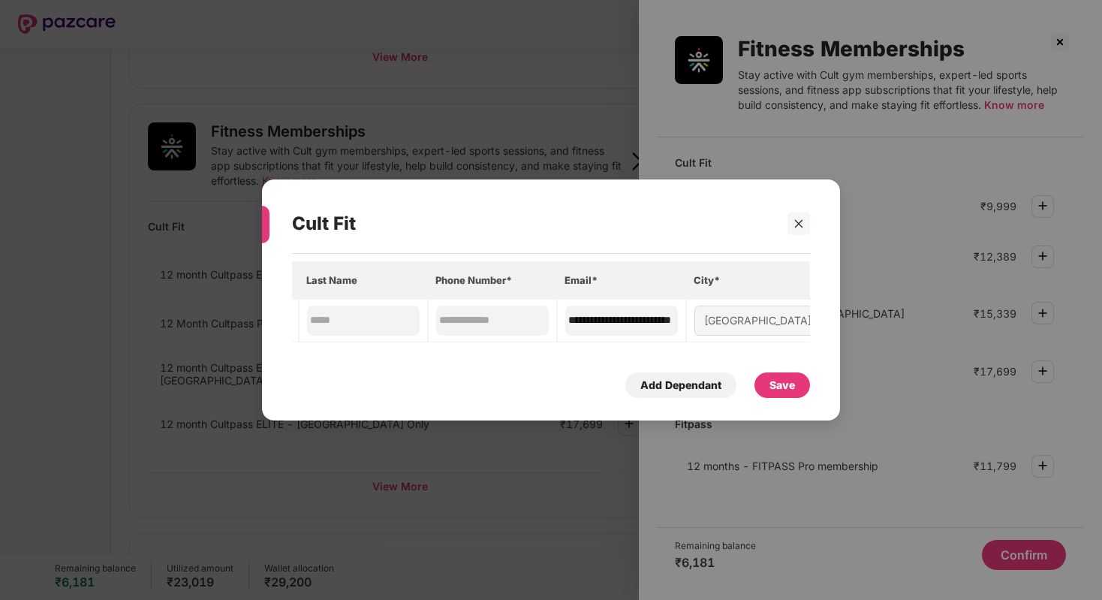
click at [592, 361] on div "**********" at bounding box center [551, 329] width 518 height 137
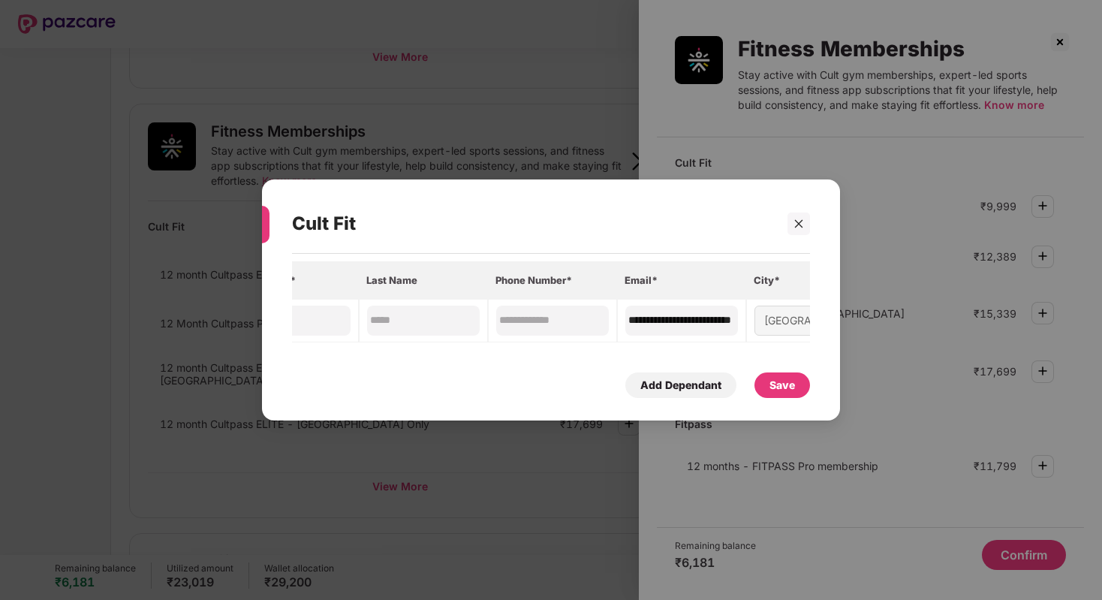
scroll to position [0, 279]
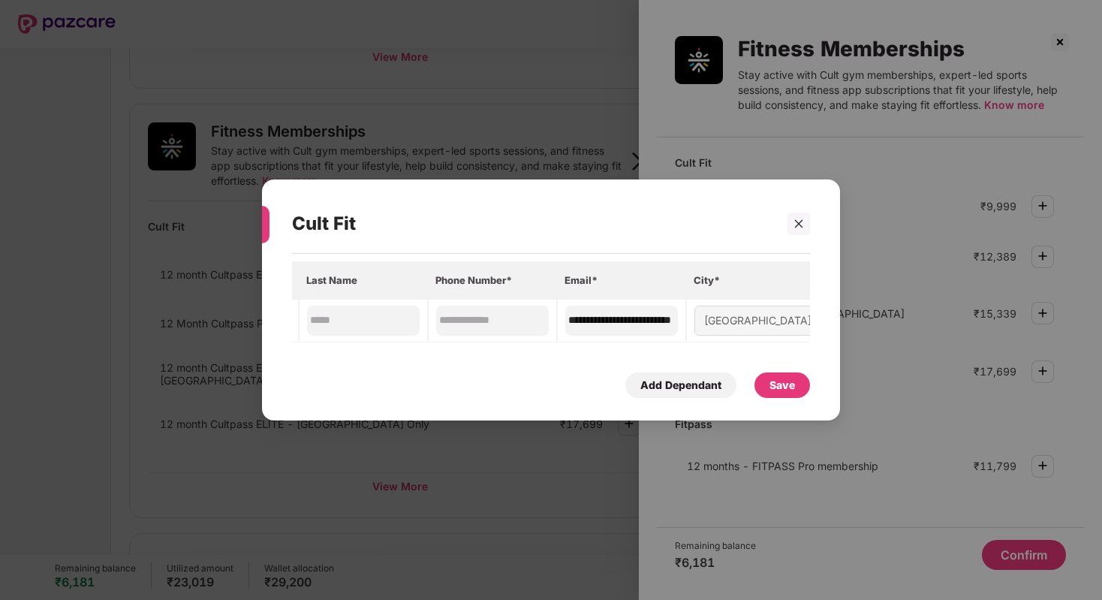
click at [781, 384] on div "Save" at bounding box center [783, 385] width 26 height 17
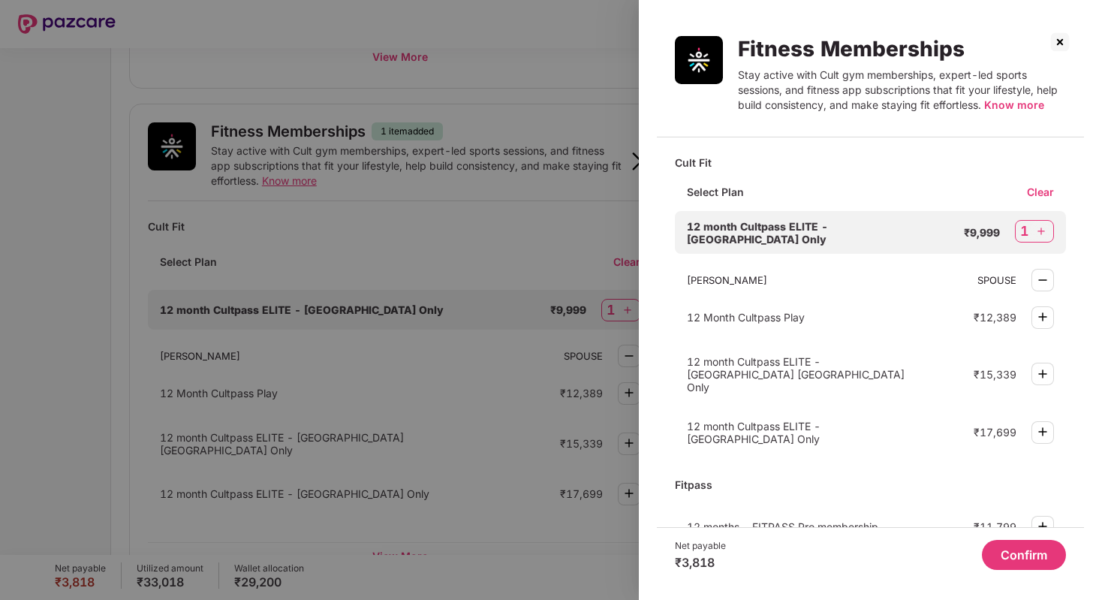
click at [1006, 544] on button "Confirm" at bounding box center [1024, 555] width 84 height 30
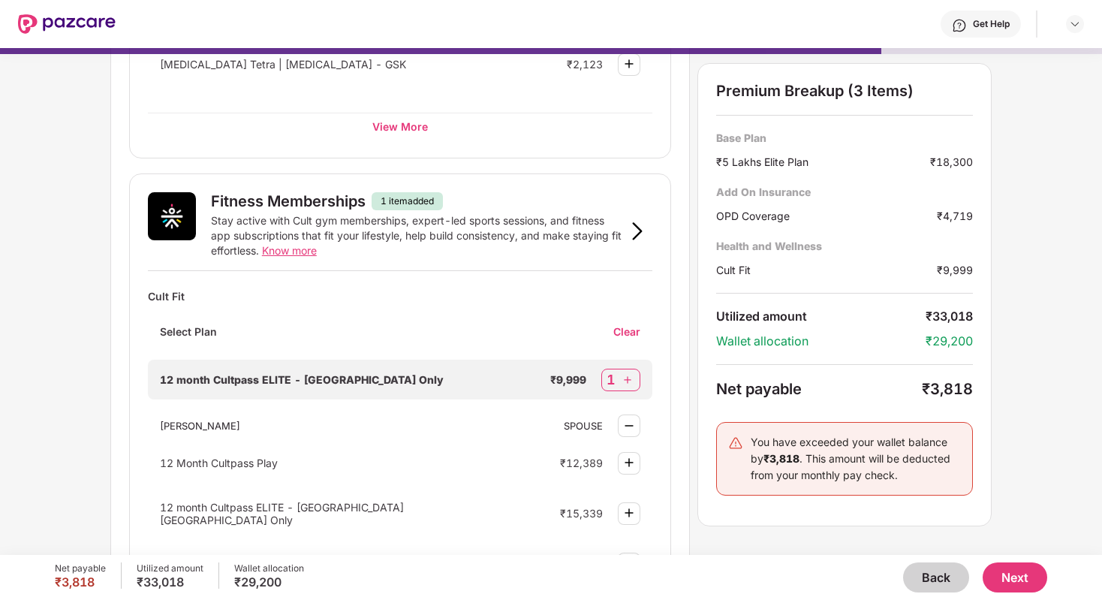
scroll to position [412, 0]
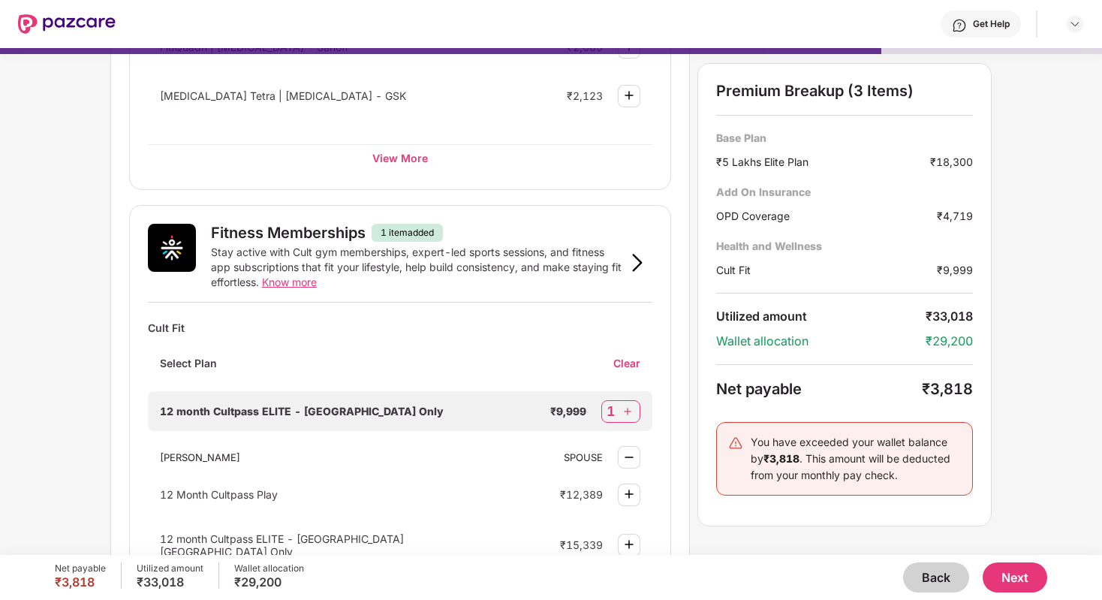
click at [930, 582] on button "Back" at bounding box center [936, 577] width 66 height 30
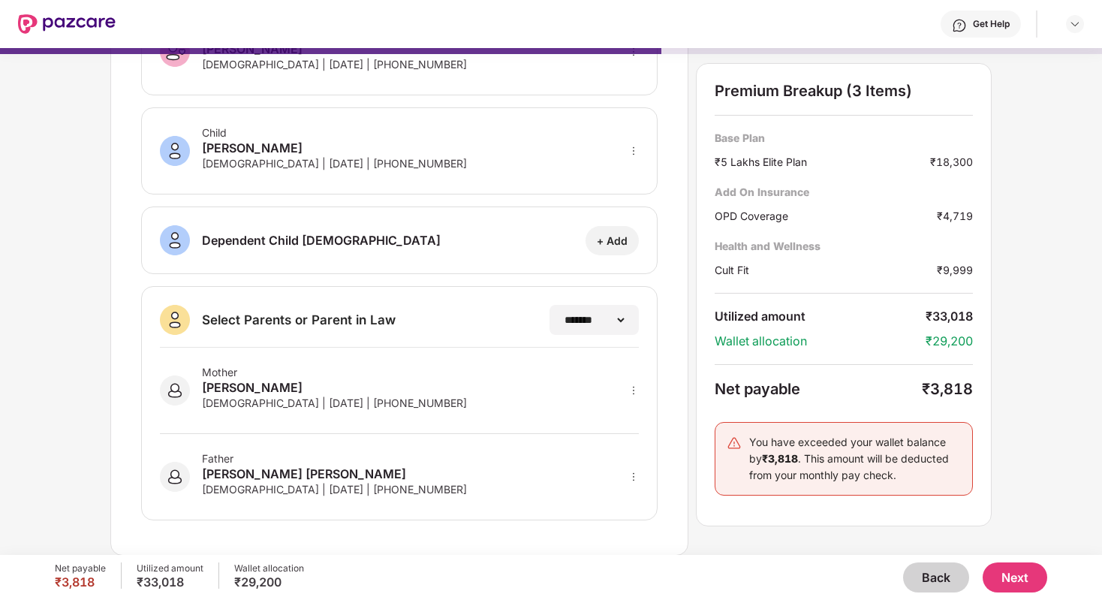
click at [930, 582] on button "Back" at bounding box center [936, 577] width 66 height 30
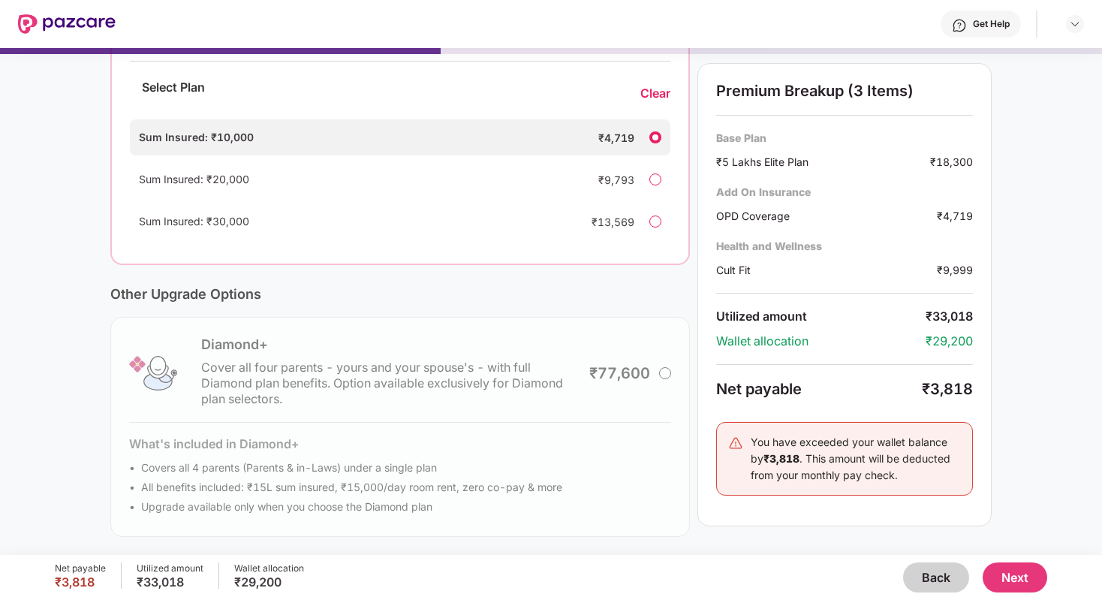
click at [930, 582] on button "Back" at bounding box center [936, 577] width 66 height 30
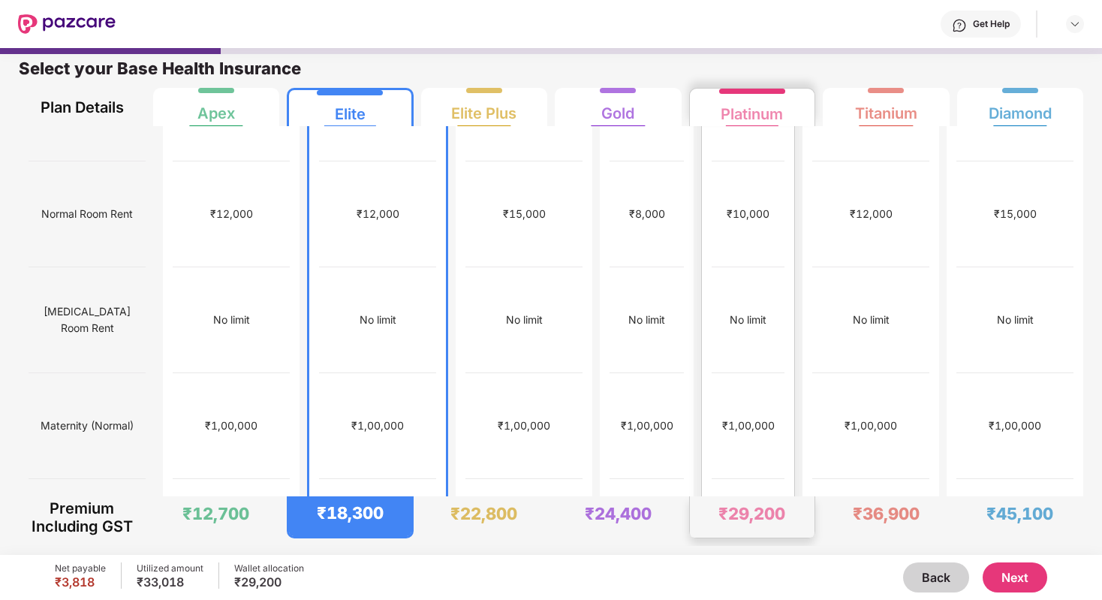
scroll to position [30, 0]
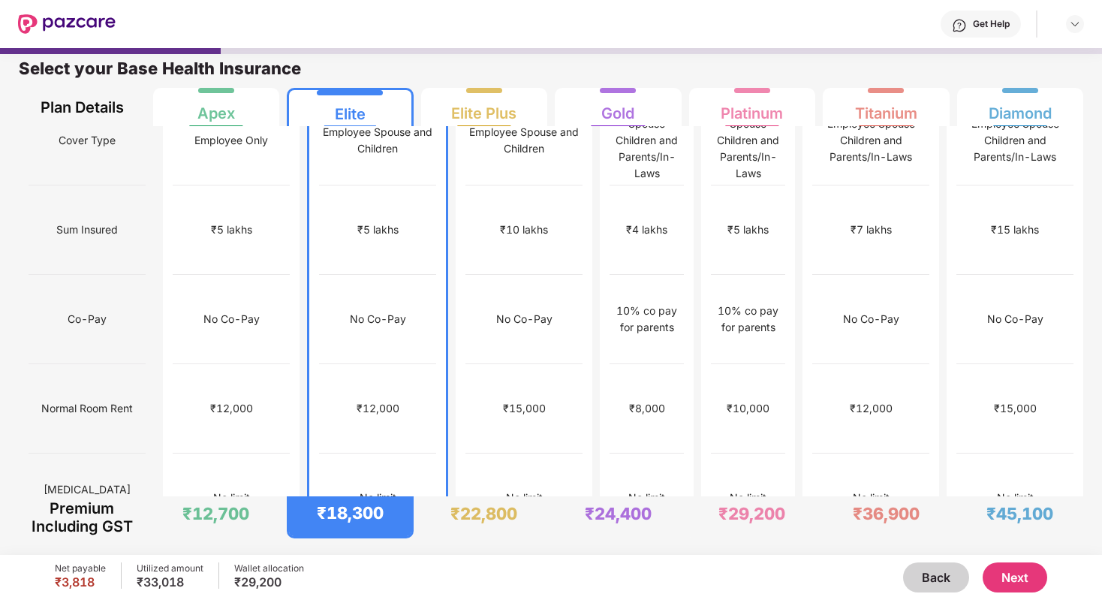
click at [1013, 577] on button "Next" at bounding box center [1015, 577] width 65 height 30
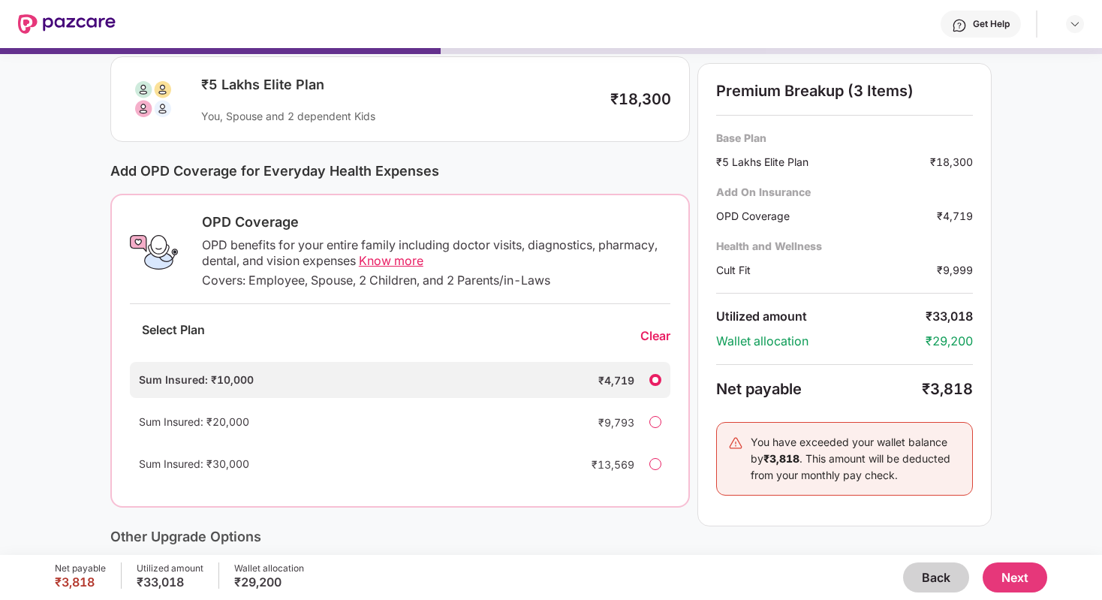
scroll to position [95, 0]
click at [1006, 575] on button "Next" at bounding box center [1015, 577] width 65 height 30
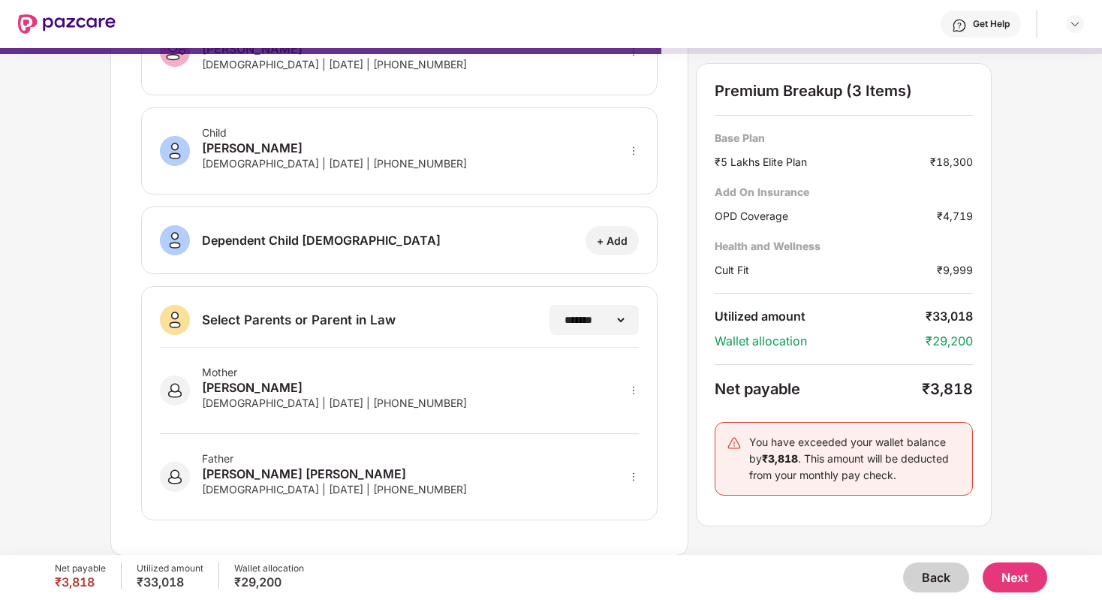
scroll to position [0, 0]
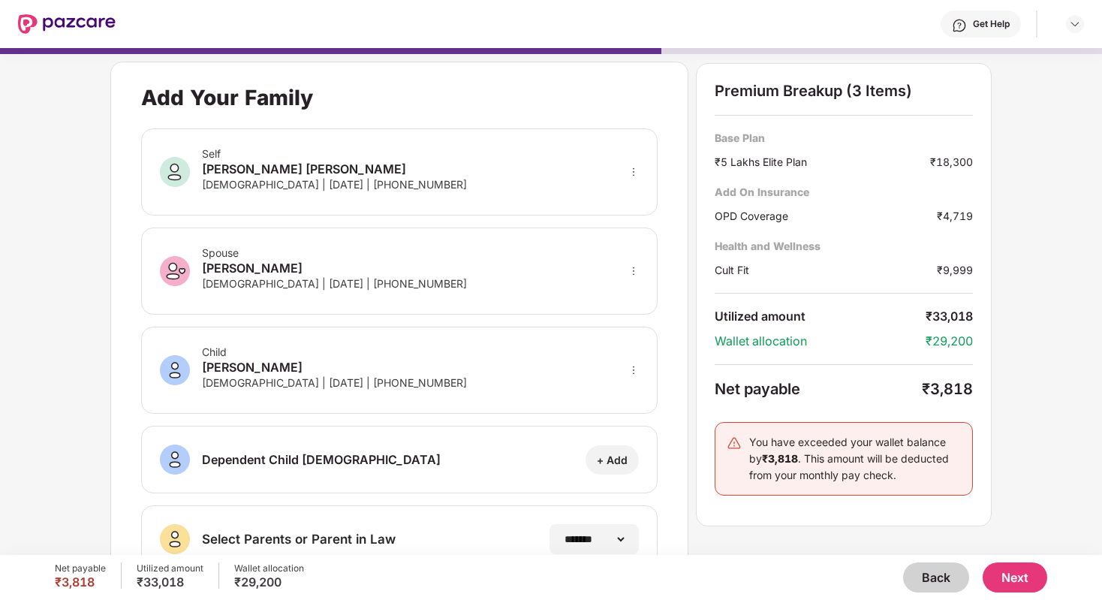
click at [1029, 574] on button "Next" at bounding box center [1015, 577] width 65 height 30
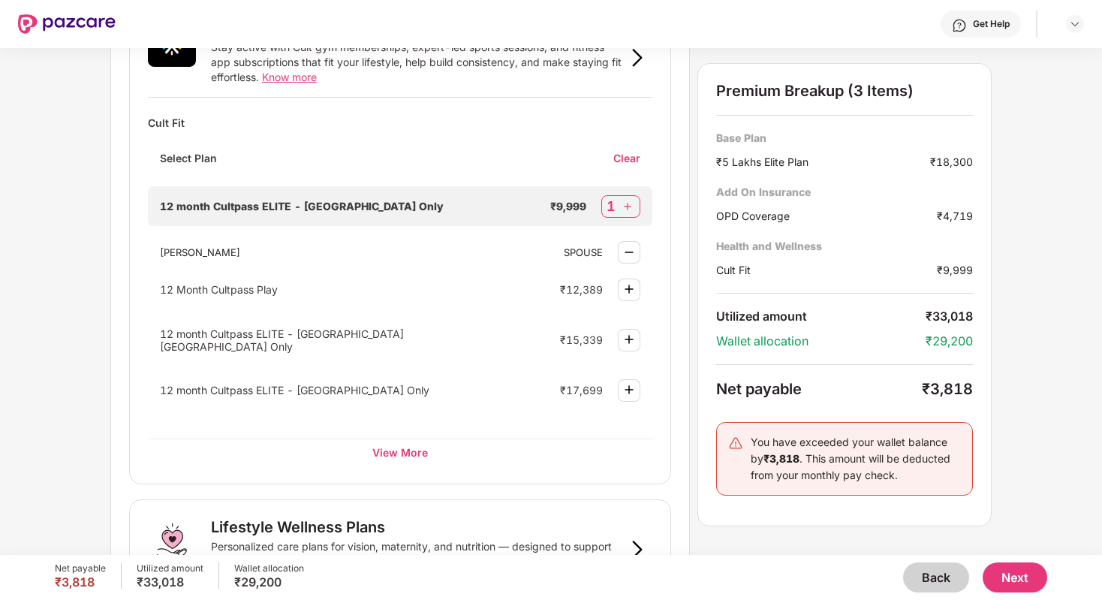
scroll to position [726, 0]
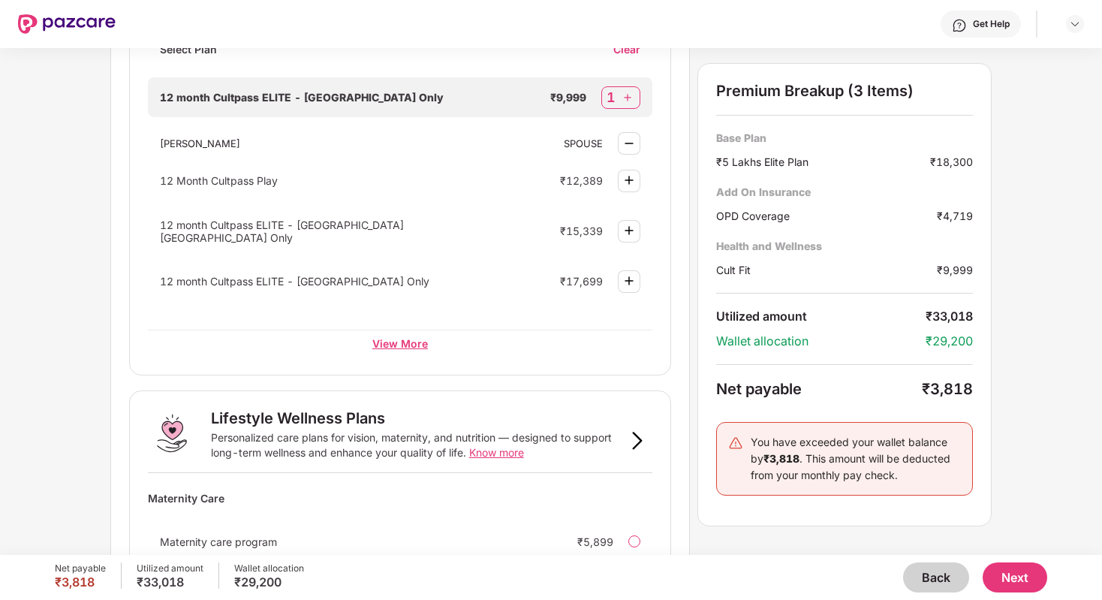
click at [398, 345] on div "View More" at bounding box center [400, 343] width 505 height 27
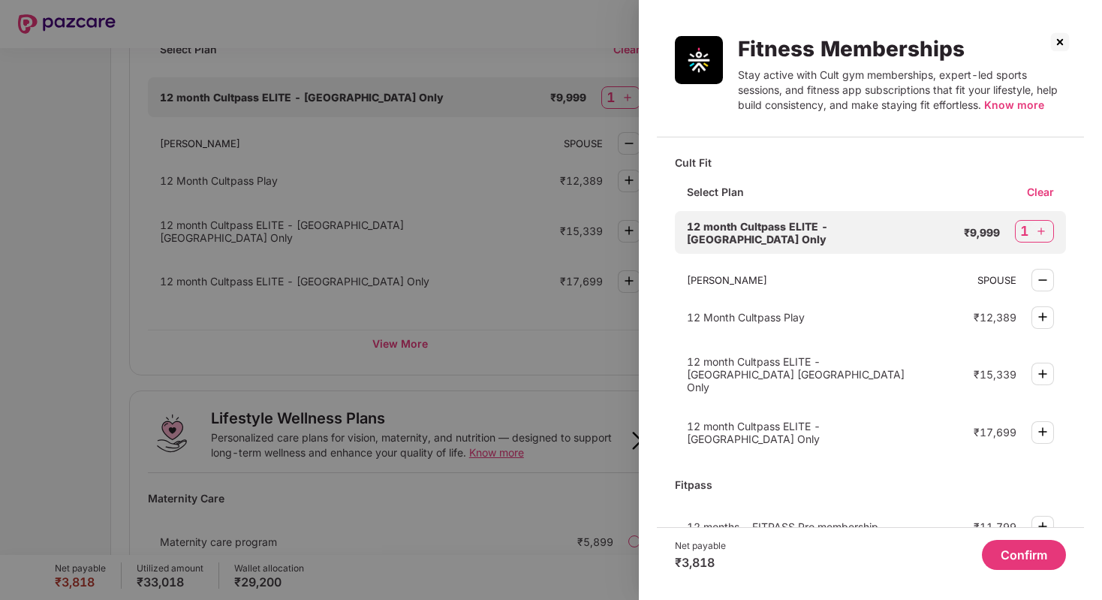
click at [411, 348] on div at bounding box center [551, 300] width 1102 height 600
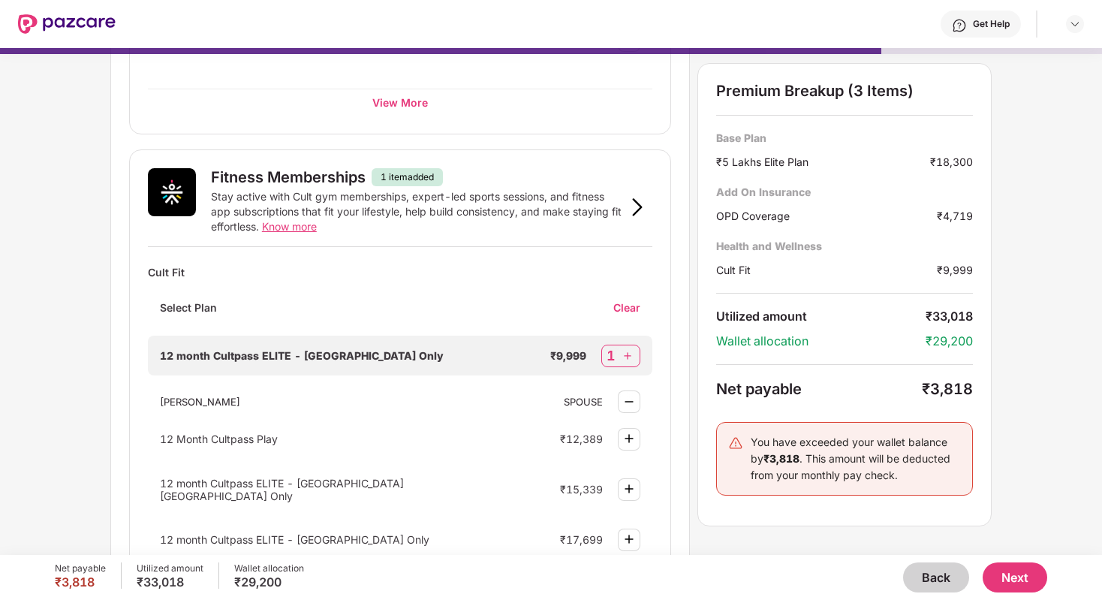
scroll to position [454, 0]
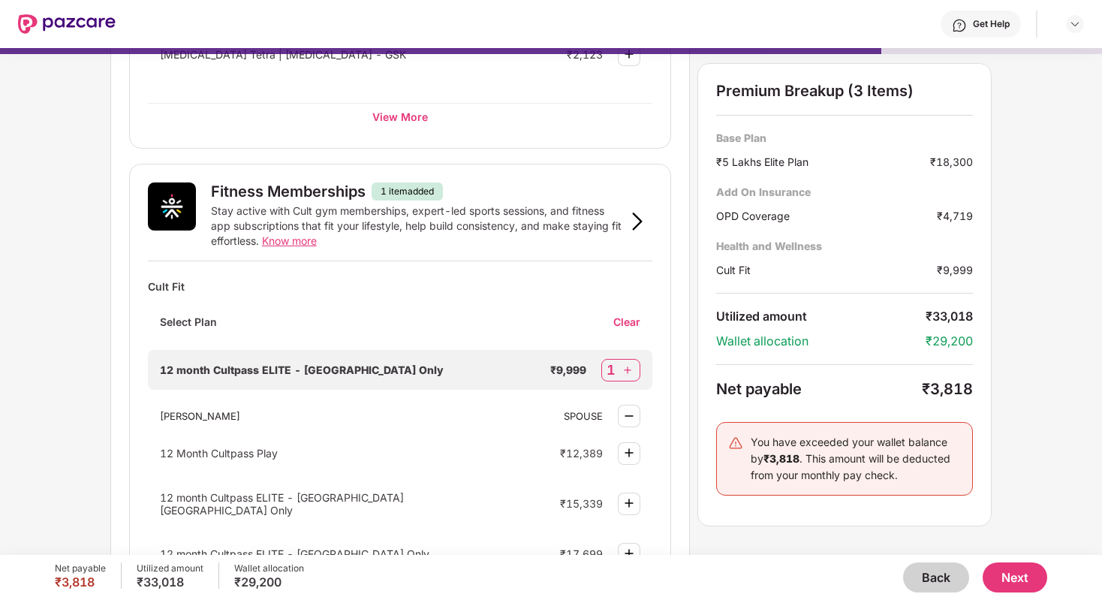
click at [306, 255] on div "Fitness Memberships 1 item added Stay active with Cult gym memberships, expert-…" at bounding box center [400, 221] width 505 height 79
click at [304, 247] on span "Know more" at bounding box center [289, 240] width 55 height 13
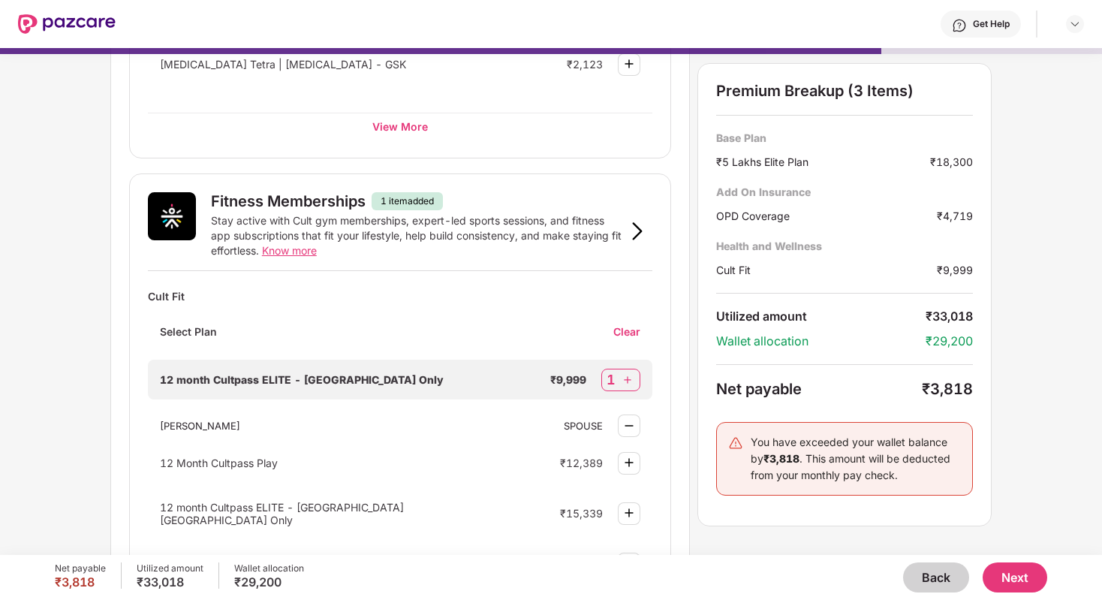
click at [620, 378] on div "1" at bounding box center [621, 380] width 39 height 23
click at [630, 376] on img at bounding box center [627, 379] width 15 height 15
select select "******"
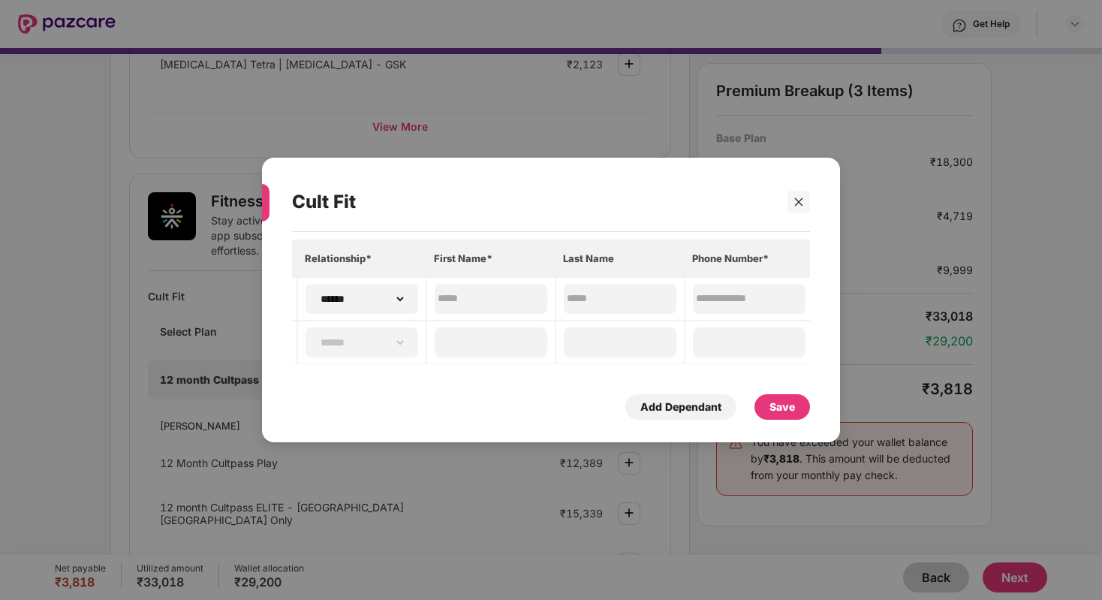
scroll to position [0, 0]
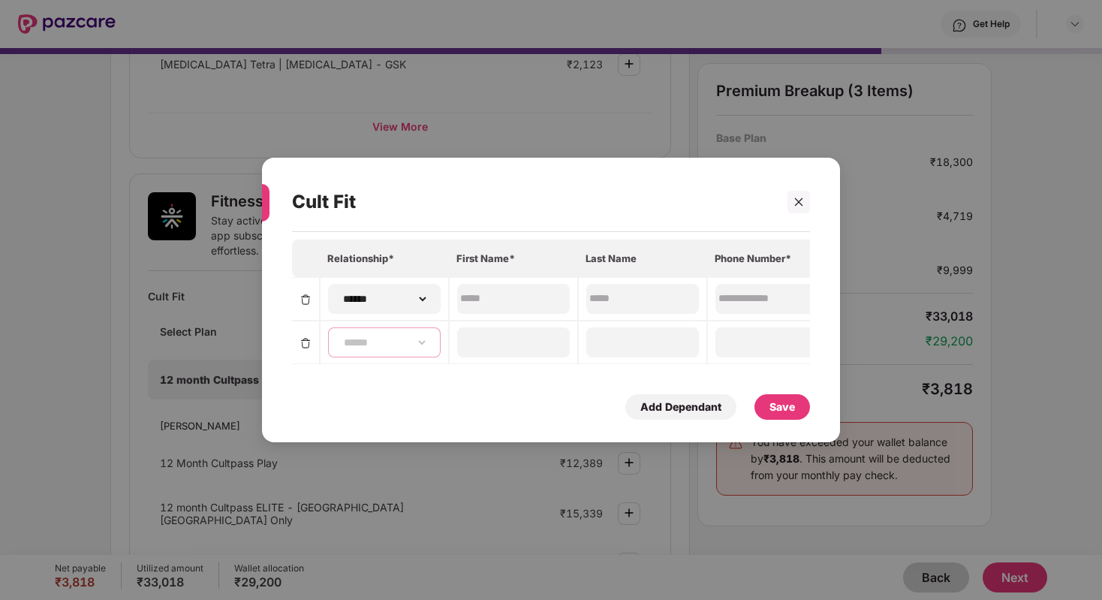
click at [408, 344] on select "**********" at bounding box center [384, 342] width 87 height 12
select select "****"
type input "********"
type input "**********"
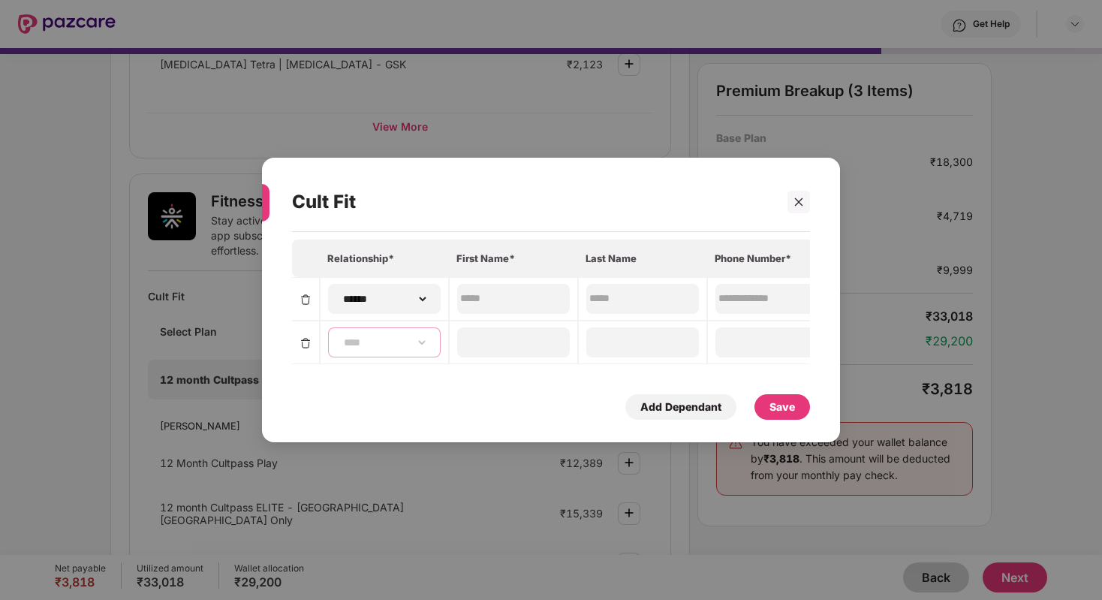
type input "**********"
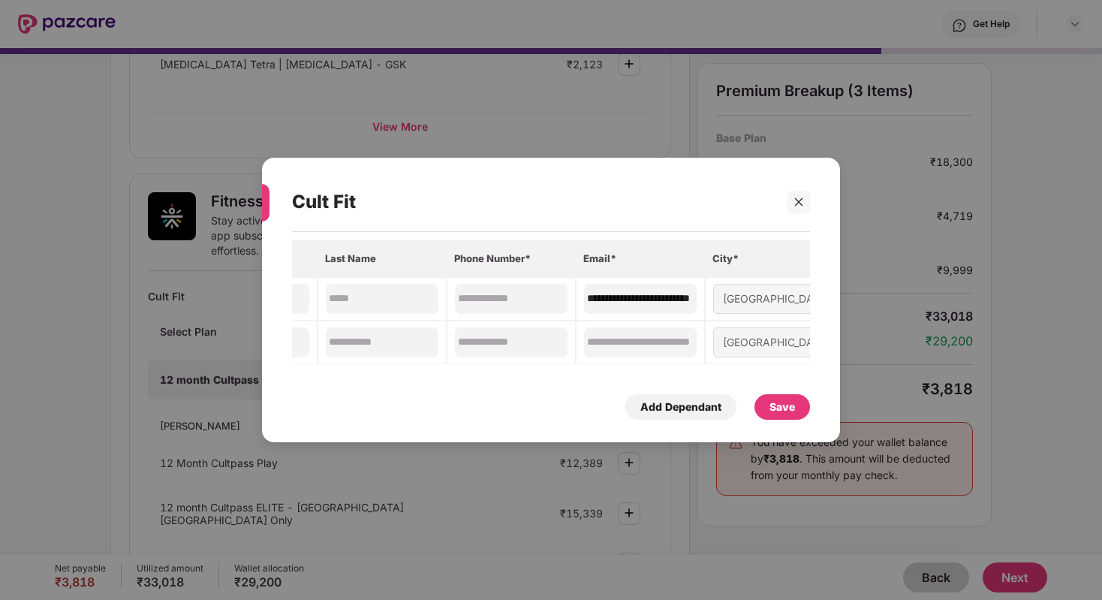
scroll to position [0, 279]
click at [791, 407] on div "Save" at bounding box center [783, 407] width 26 height 17
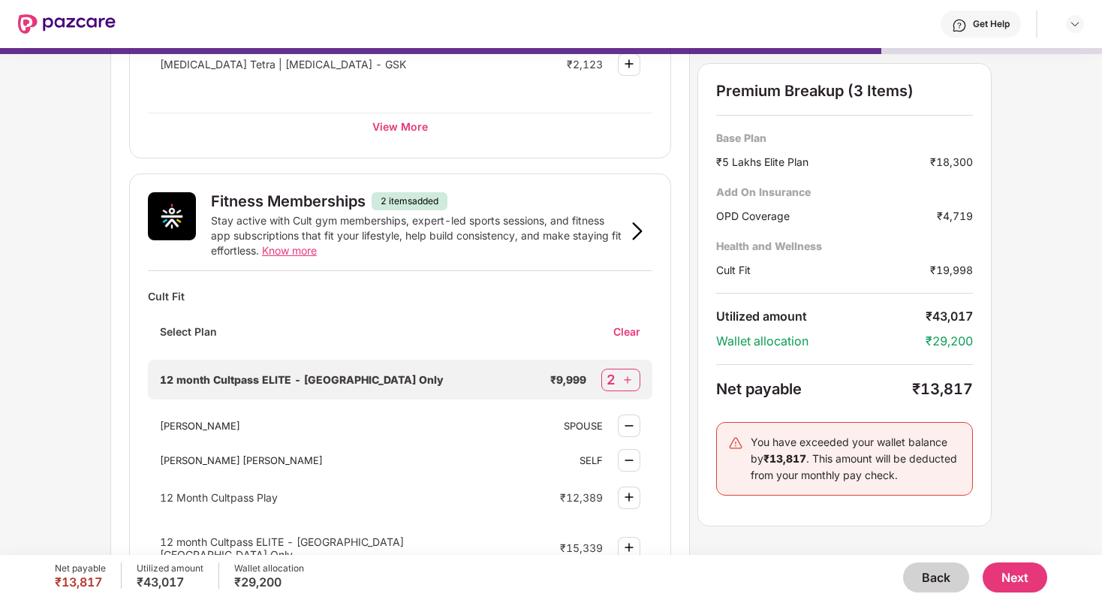
click at [614, 380] on div "2" at bounding box center [611, 380] width 9 height 18
click at [629, 381] on img at bounding box center [627, 379] width 15 height 15
select select "******"
select select "****"
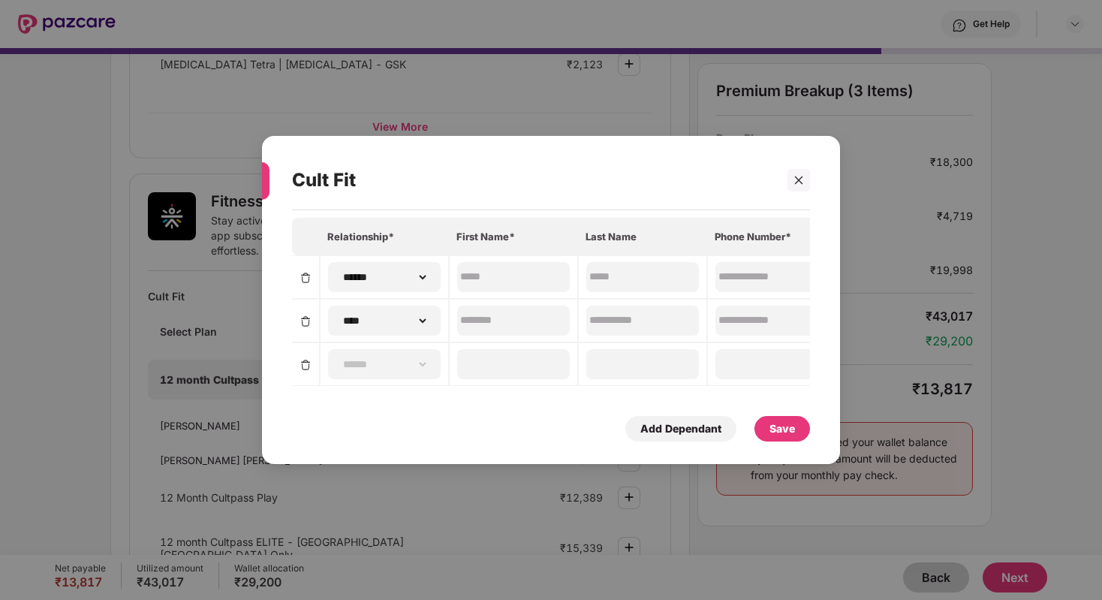
click at [306, 324] on img at bounding box center [306, 321] width 12 height 12
select select
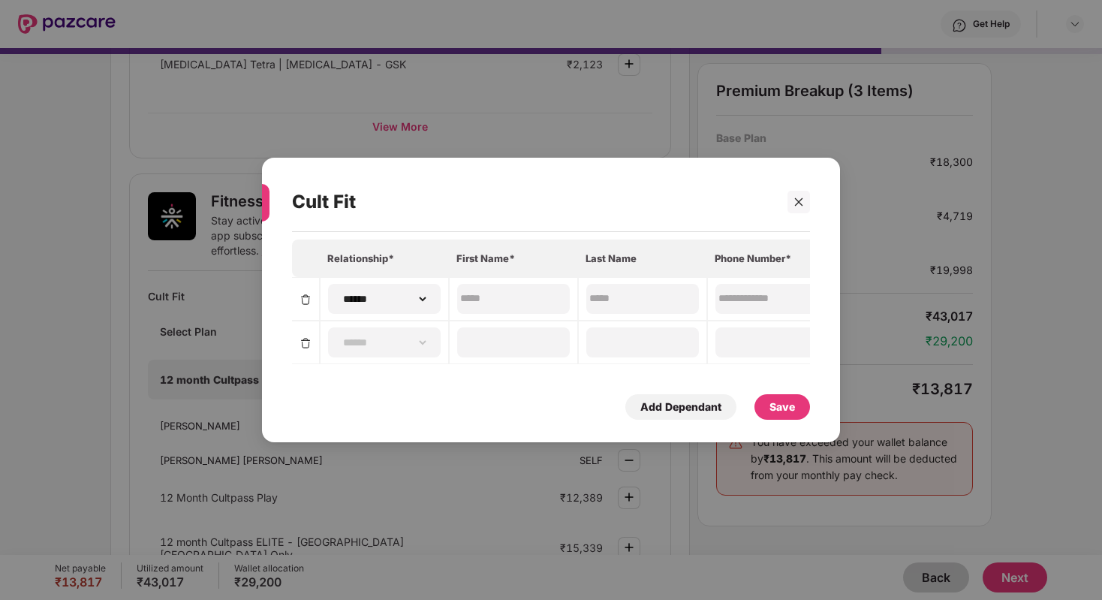
click at [793, 404] on div "Save" at bounding box center [783, 407] width 26 height 17
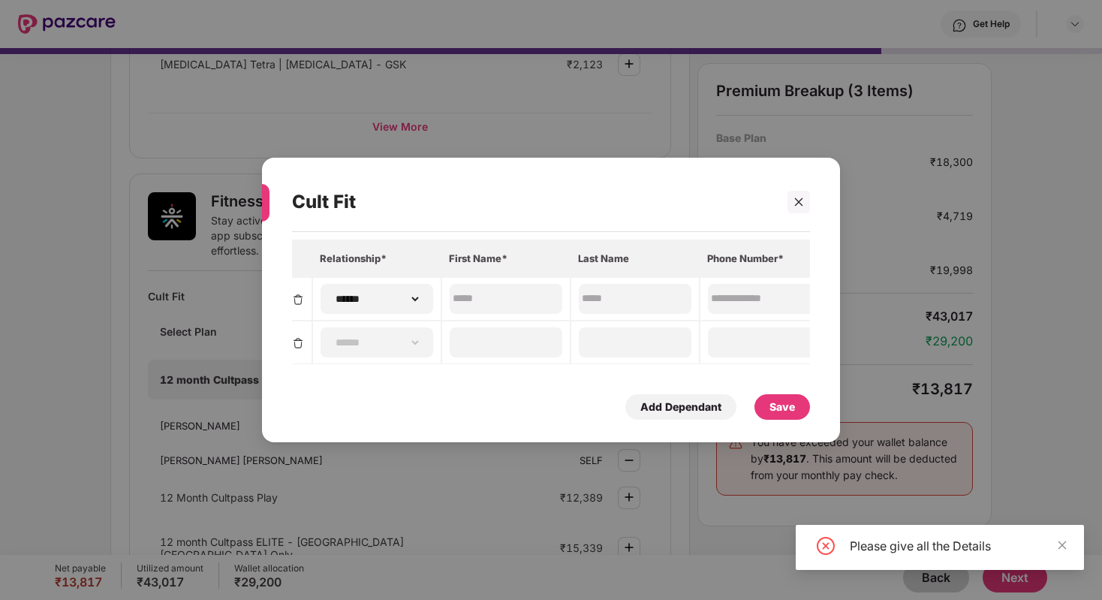
click at [791, 403] on div "Save" at bounding box center [783, 407] width 26 height 17
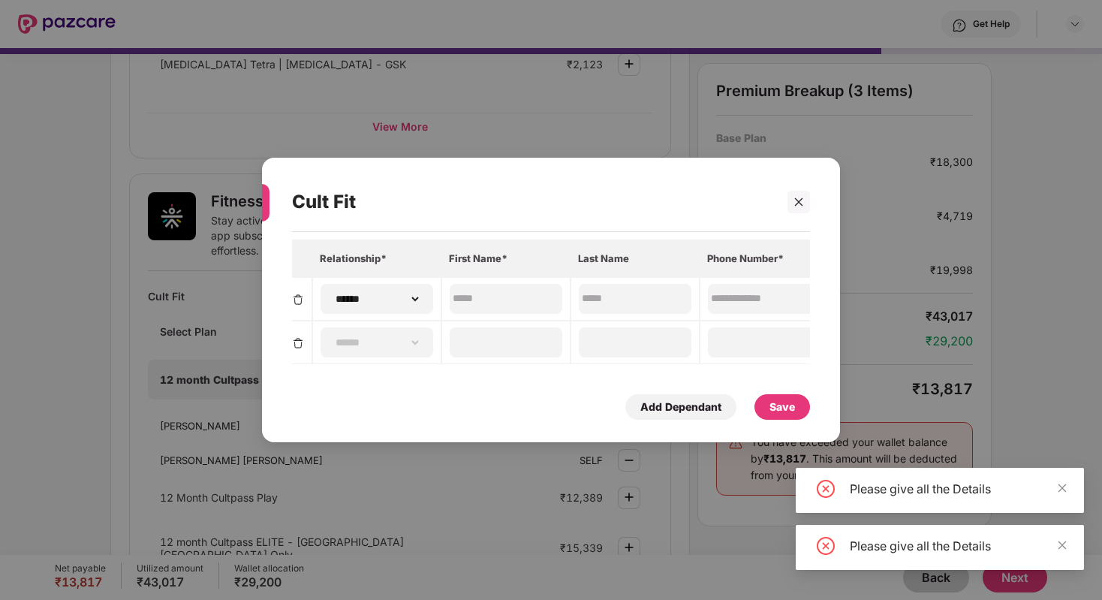
click at [294, 345] on img at bounding box center [298, 343] width 12 height 12
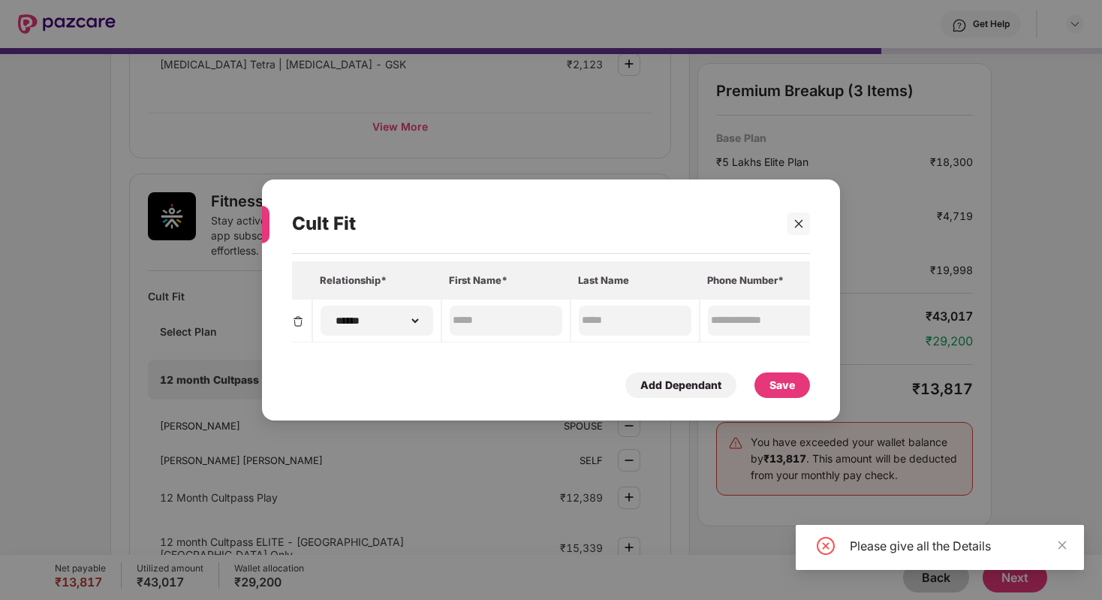
click at [795, 378] on div "Save" at bounding box center [783, 385] width 56 height 26
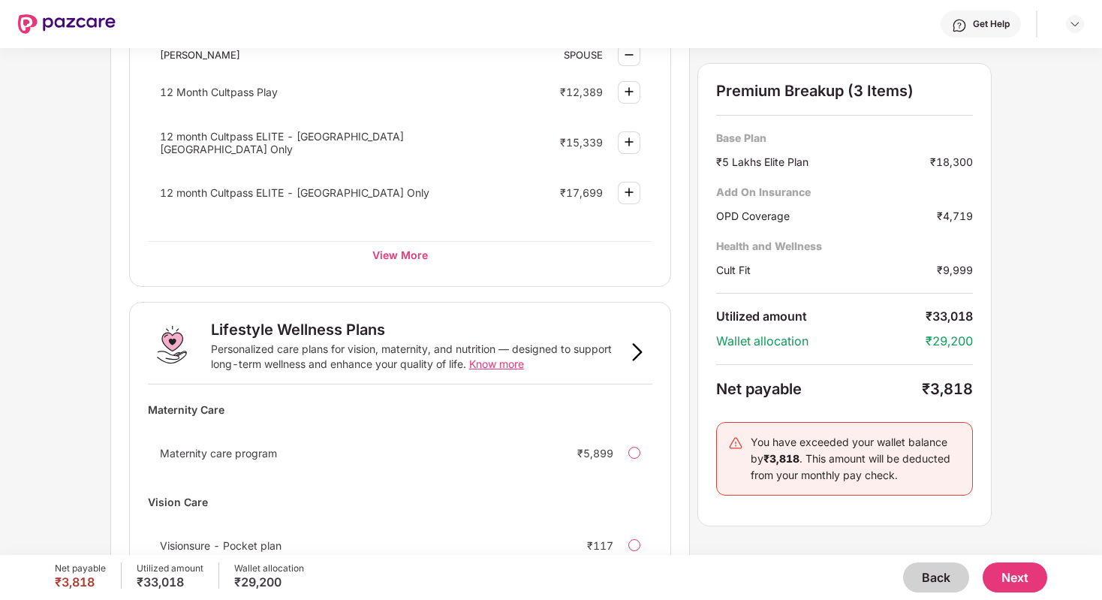
scroll to position [949, 0]
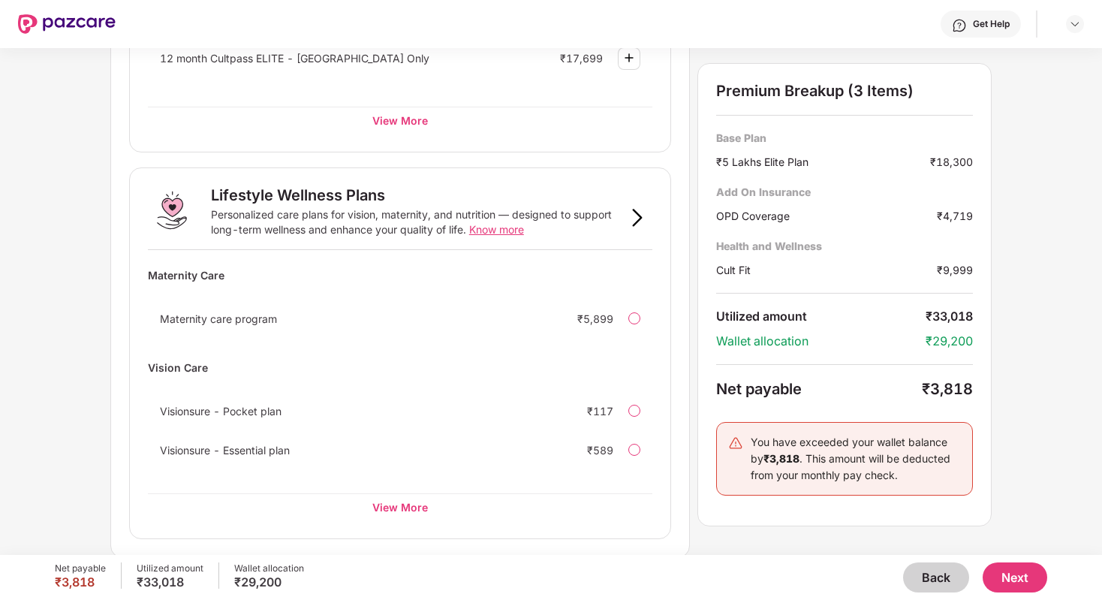
click at [1018, 584] on button "Next" at bounding box center [1015, 577] width 65 height 30
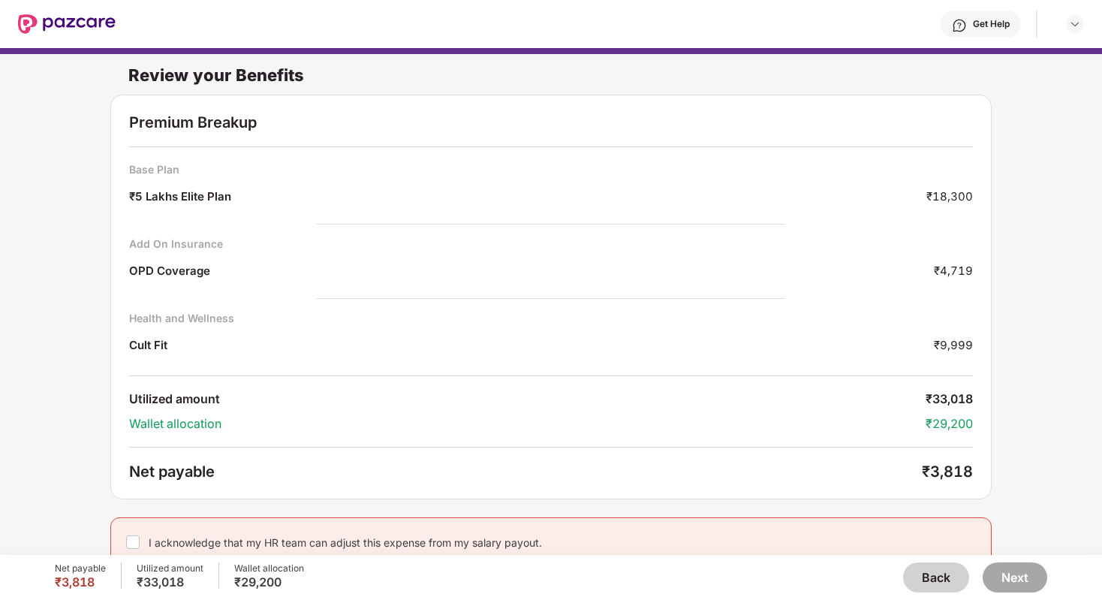
scroll to position [11, 0]
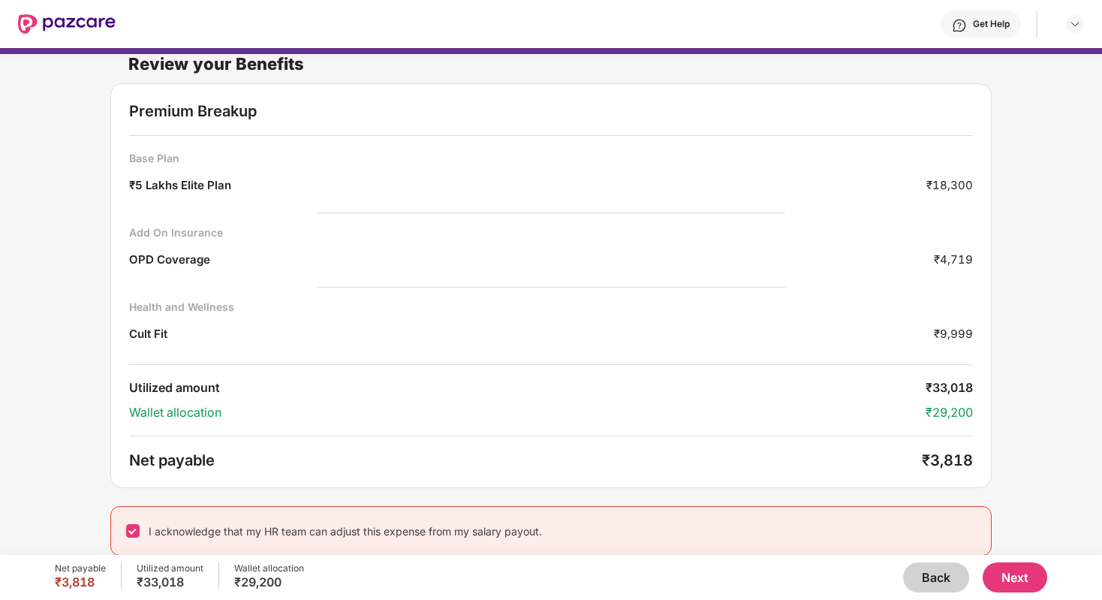
click at [1007, 575] on button "Next" at bounding box center [1015, 577] width 65 height 30
